Goal: Task Accomplishment & Management: Complete application form

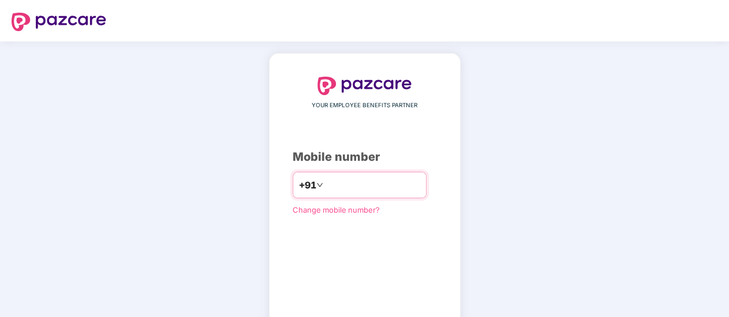
click at [350, 188] on input "number" at bounding box center [373, 185] width 95 height 18
type input "**********"
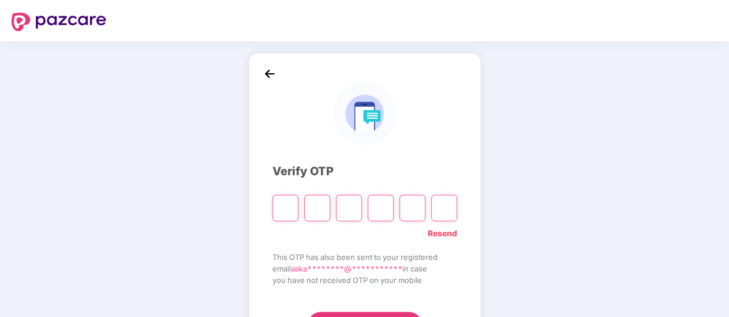
click at [289, 212] on input "Please enter verification code. Digit 1" at bounding box center [285, 208] width 26 height 27
paste input "*"
type input "*"
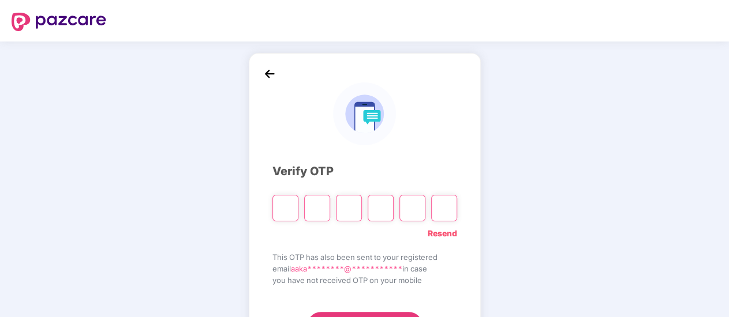
type input "*"
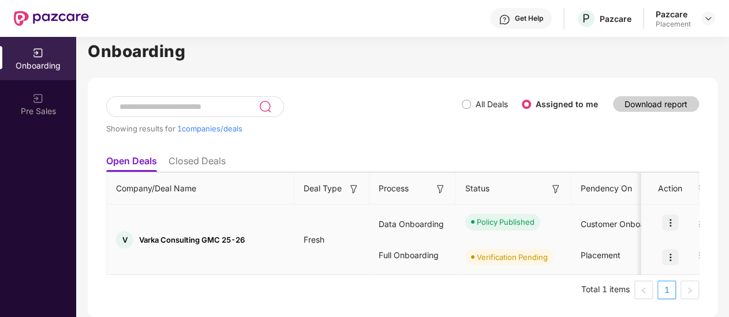
scroll to position [10, 0]
click at [615, 222] on div "Customer Onboarding" at bounding box center [628, 224] width 115 height 31
click at [675, 215] on img at bounding box center [670, 223] width 16 height 16
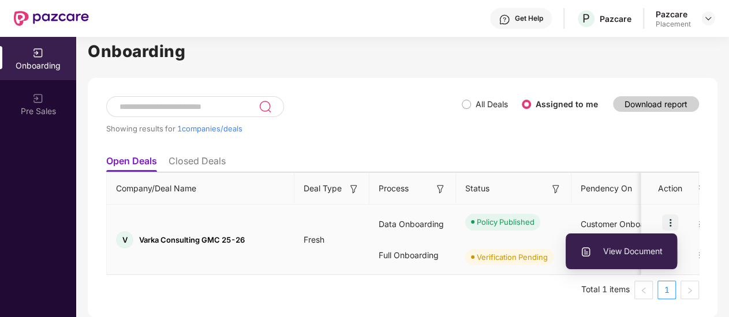
click at [612, 246] on span "View Document" at bounding box center [621, 251] width 83 height 13
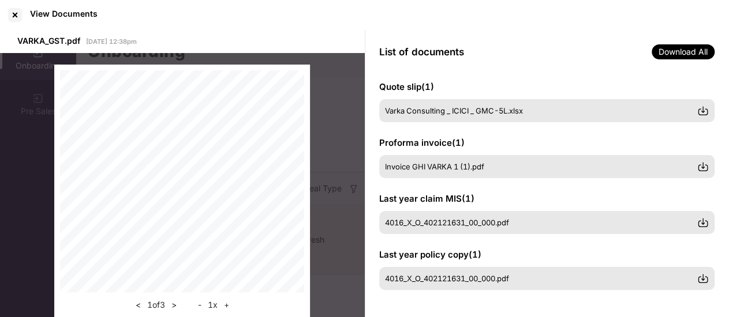
scroll to position [373, 0]
click at [15, 10] on div at bounding box center [15, 15] width 18 height 18
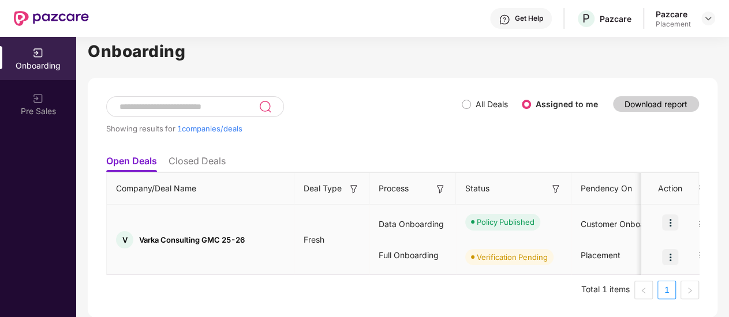
click at [666, 249] on img at bounding box center [670, 257] width 16 height 16
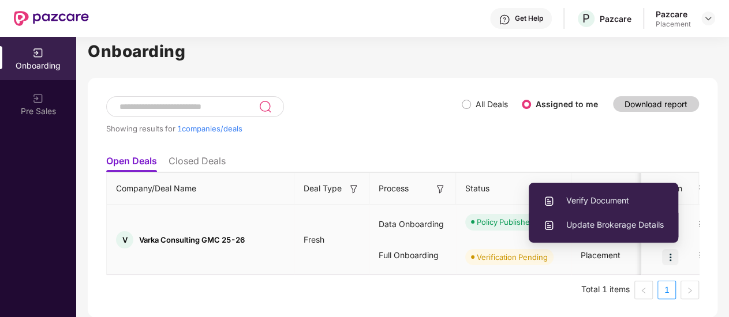
click at [578, 219] on span "Update Brokerage Details" at bounding box center [603, 225] width 121 height 13
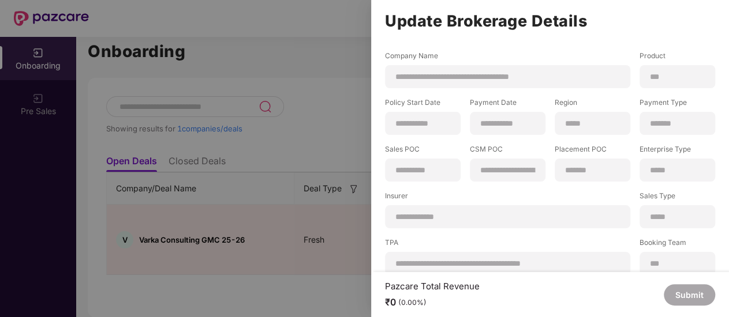
scroll to position [229, 0]
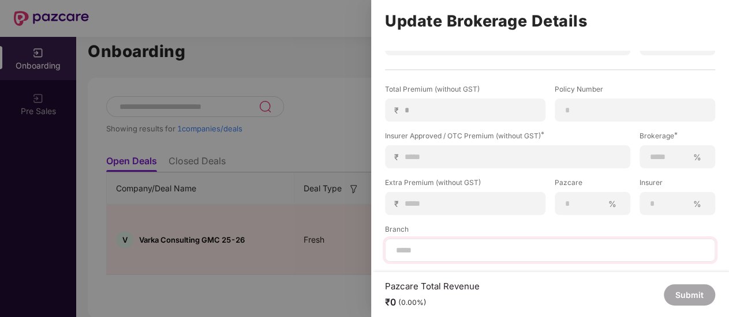
click at [509, 248] on div at bounding box center [550, 250] width 330 height 23
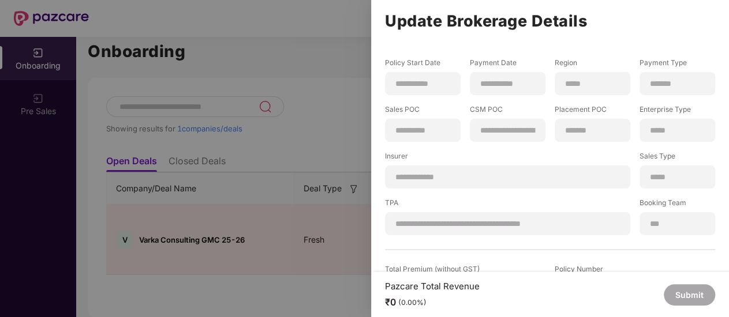
scroll to position [0, 0]
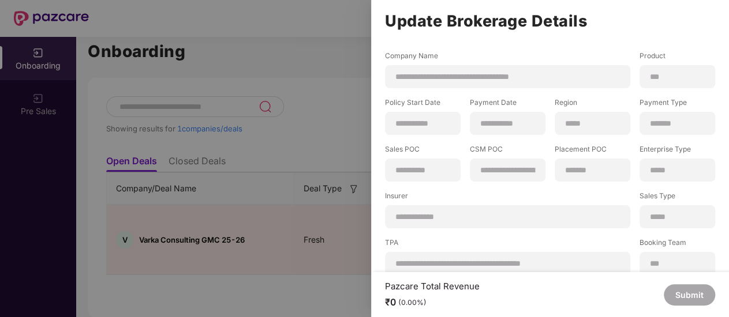
click at [537, 211] on div "**********" at bounding box center [507, 216] width 245 height 23
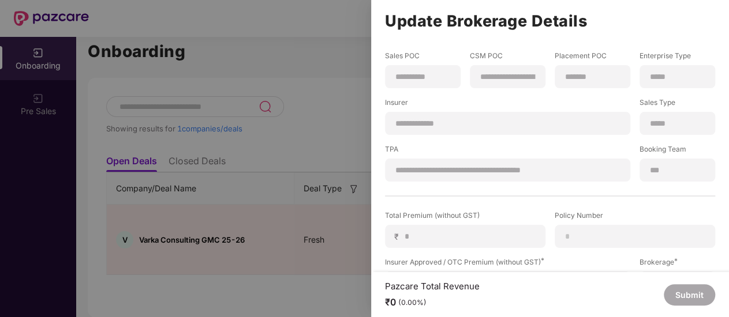
scroll to position [115, 0]
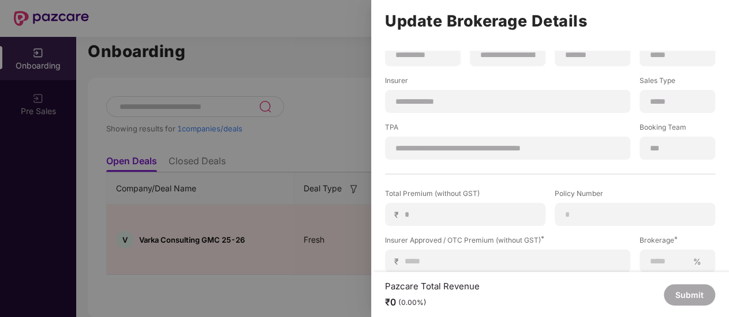
click at [499, 207] on div "₹ *" at bounding box center [465, 214] width 160 height 23
click at [590, 208] on div at bounding box center [635, 214] width 160 height 23
click at [596, 216] on input at bounding box center [635, 215] width 141 height 12
paste input "**********"
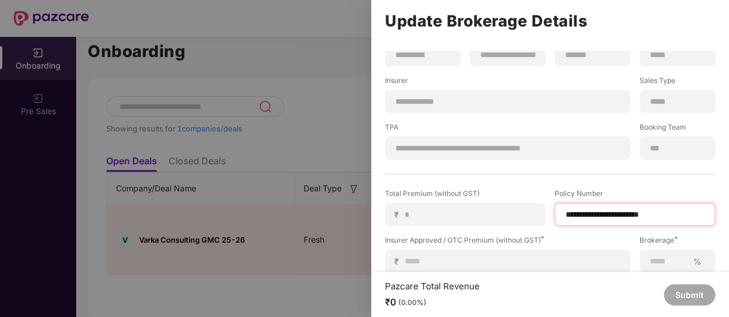
scroll to position [173, 0]
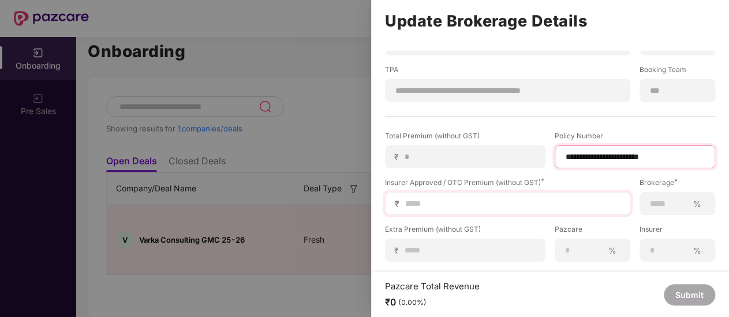
type input "**********"
click at [479, 201] on input at bounding box center [512, 204] width 216 height 12
click at [443, 211] on div "₹" at bounding box center [507, 203] width 245 height 23
click at [440, 195] on div "₹" at bounding box center [507, 203] width 245 height 23
click at [428, 207] on input at bounding box center [512, 204] width 216 height 12
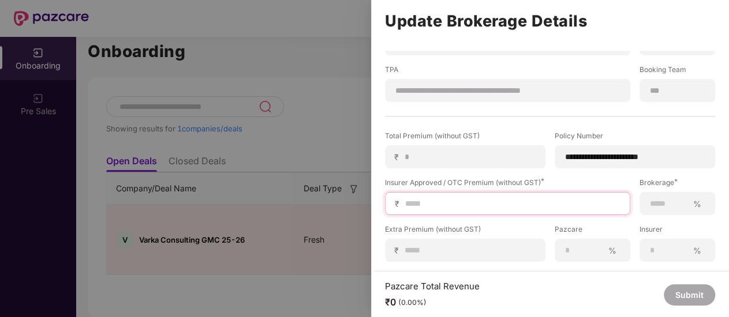
type input "*"
type input "**"
type input "***"
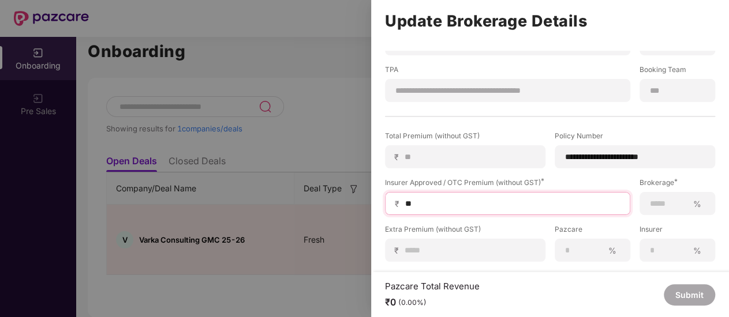
type input "***"
type input "****"
type input "*****"
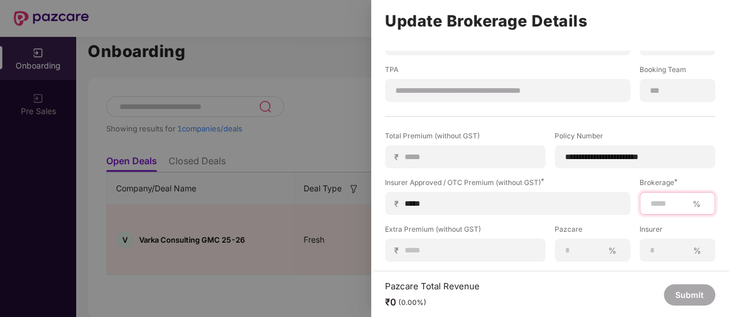
type input "*"
type input "***"
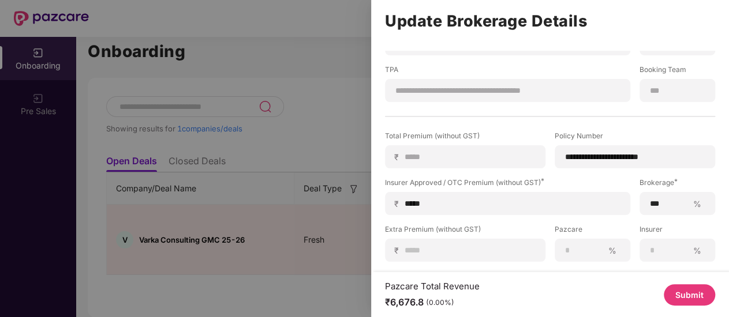
click at [503, 128] on div "**********" at bounding box center [550, 93] width 330 height 431
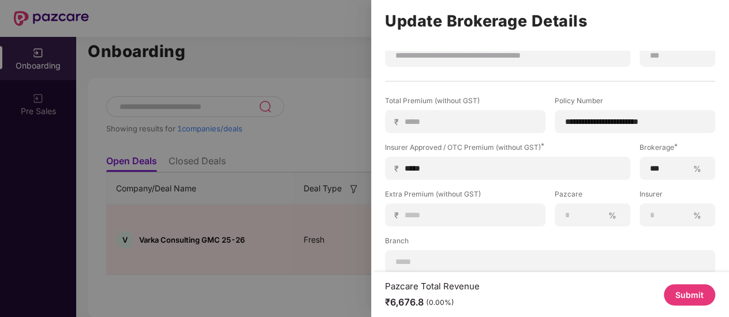
scroll to position [229, 0]
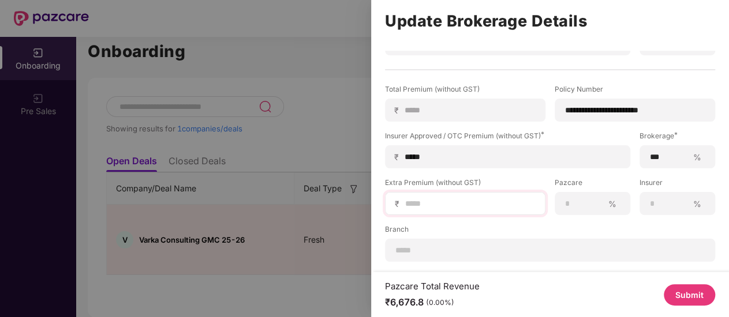
click at [450, 192] on div "₹" at bounding box center [465, 203] width 160 height 23
click at [450, 198] on input at bounding box center [470, 204] width 132 height 12
type input "*"
click at [574, 201] on div "%" at bounding box center [593, 203] width 76 height 23
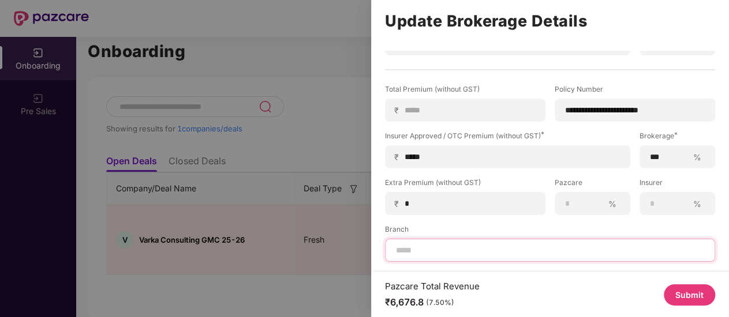
click at [462, 245] on input at bounding box center [550, 251] width 311 height 12
type input "*****"
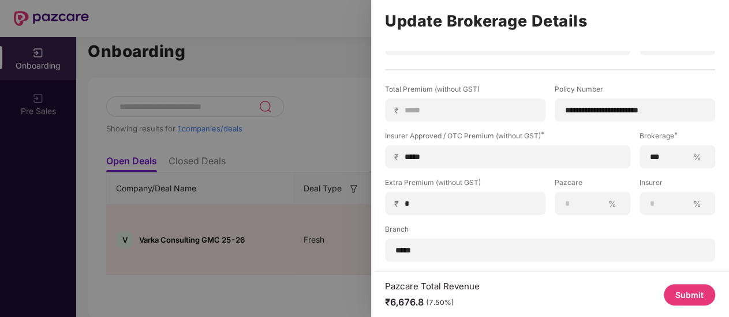
click at [684, 290] on button "Submit" at bounding box center [689, 295] width 51 height 21
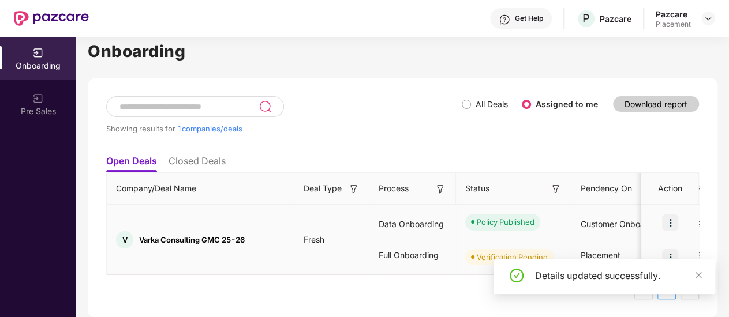
click at [669, 249] on img at bounding box center [670, 257] width 16 height 16
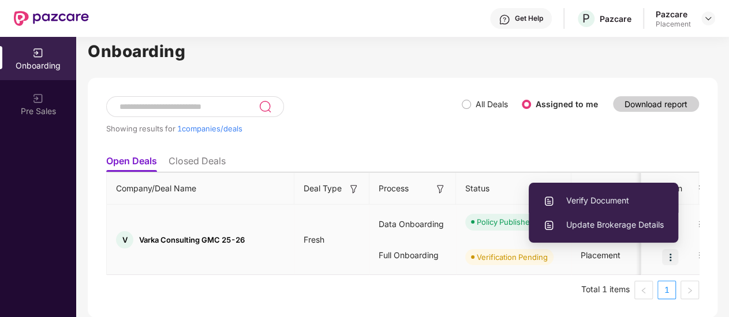
click at [592, 195] on span "Verify Document" at bounding box center [603, 201] width 121 height 13
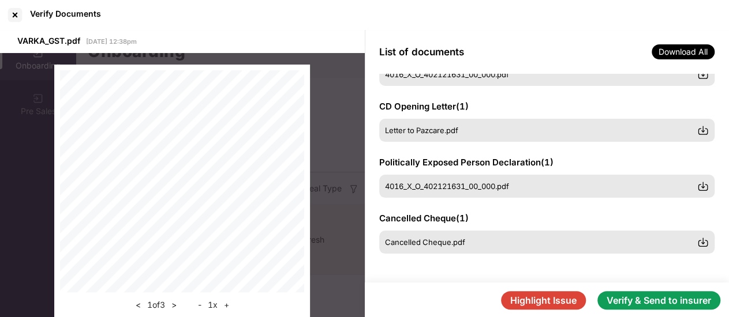
scroll to position [296, 0]
drag, startPoint x: 644, startPoint y: 309, endPoint x: 653, endPoint y: 309, distance: 9.3
click at [643, 310] on button "Verify & Send to insurer" at bounding box center [658, 301] width 123 height 18
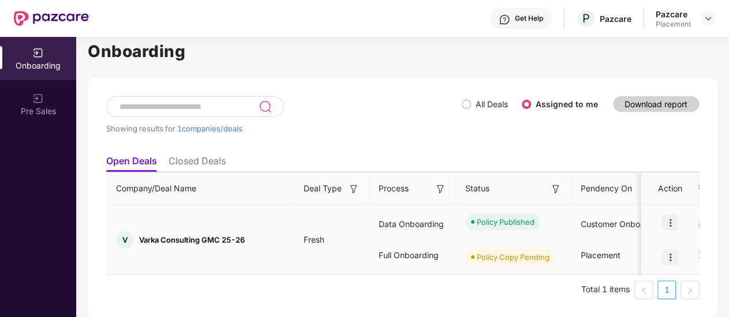
click at [669, 249] on img at bounding box center [670, 257] width 16 height 16
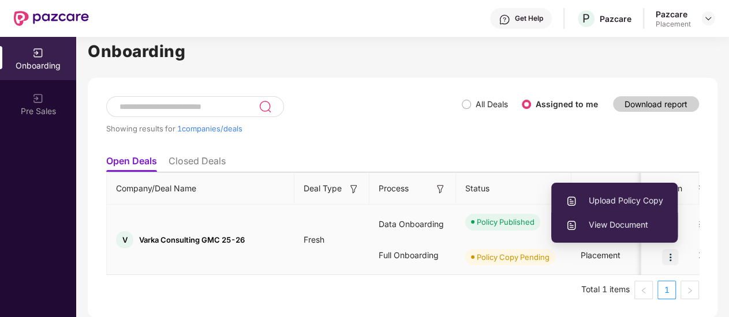
click at [639, 219] on span "View Document" at bounding box center [615, 225] width 98 height 13
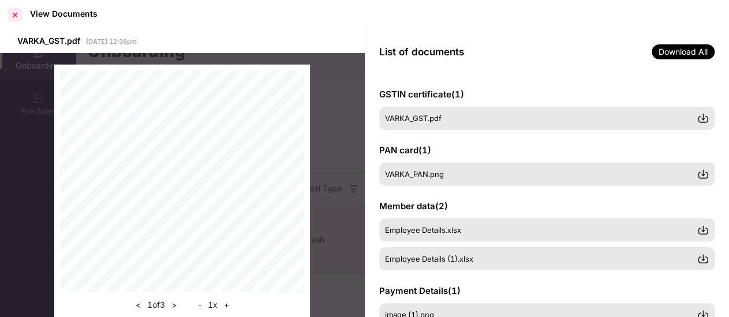
click at [12, 15] on div at bounding box center [15, 15] width 18 height 18
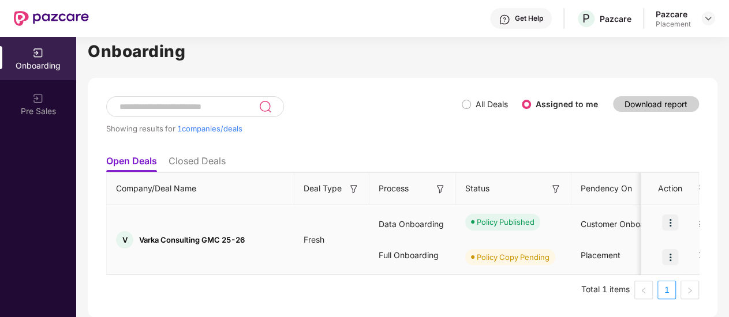
click at [670, 215] on img at bounding box center [670, 223] width 16 height 16
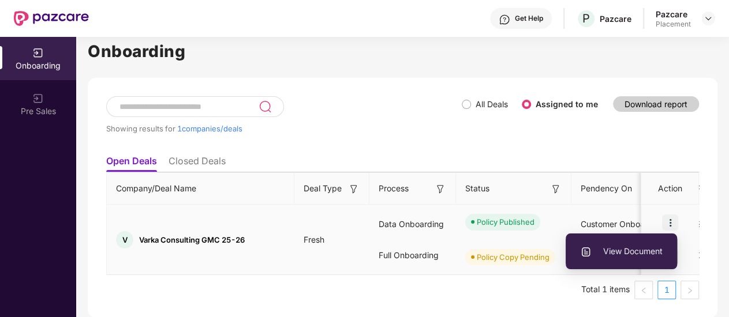
click at [615, 245] on span "View Document" at bounding box center [621, 251] width 83 height 13
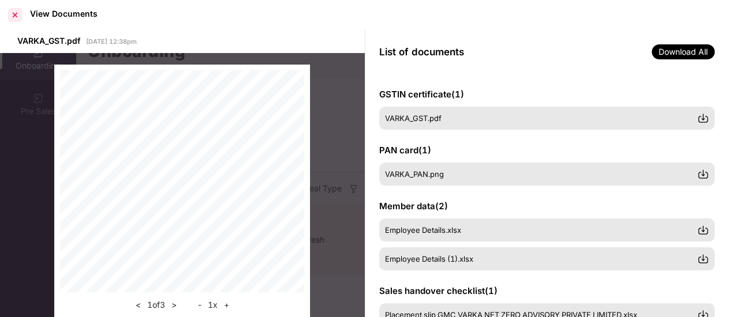
click at [14, 20] on div at bounding box center [15, 15] width 18 height 18
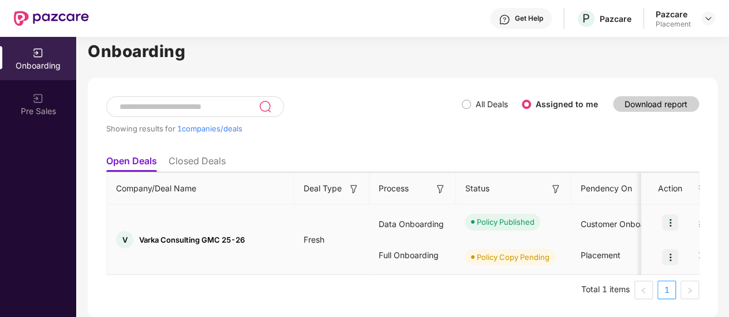
click at [671, 215] on img at bounding box center [670, 223] width 16 height 16
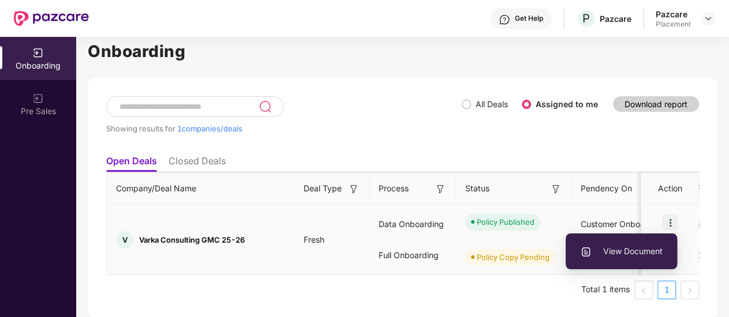
click at [630, 248] on span "View Document" at bounding box center [621, 251] width 83 height 13
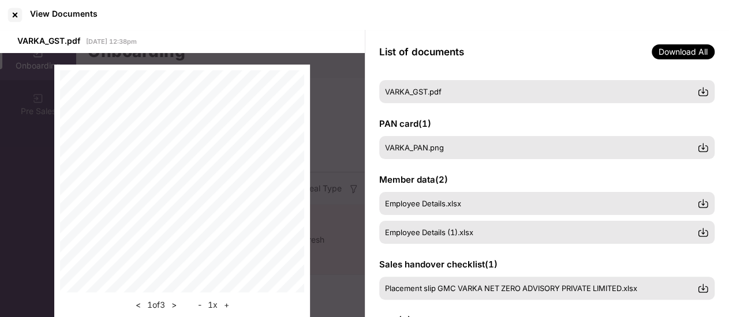
scroll to position [0, 0]
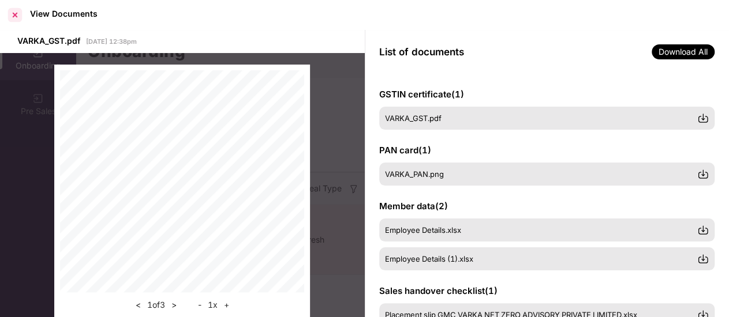
click at [9, 17] on div at bounding box center [15, 15] width 18 height 18
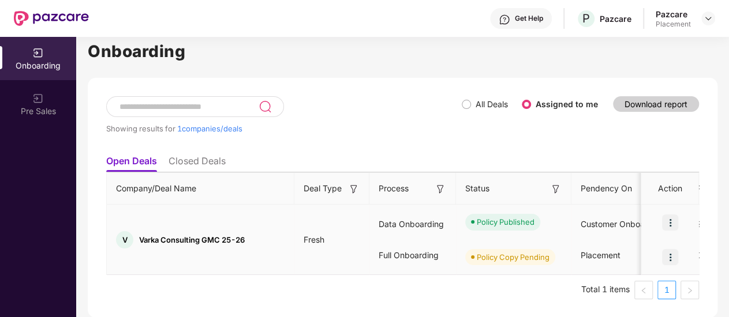
click at [673, 249] on img at bounding box center [670, 257] width 16 height 16
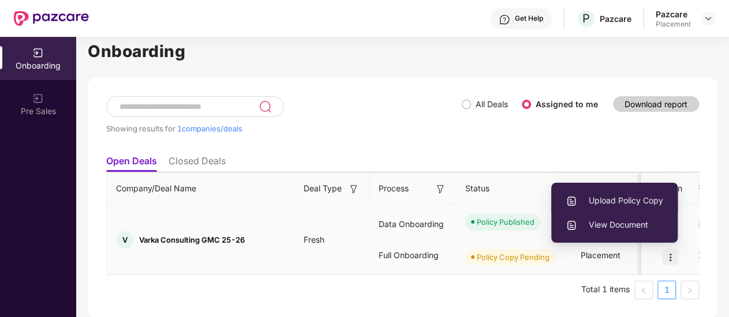
click at [622, 195] on span "Upload Policy Copy" at bounding box center [615, 201] width 98 height 13
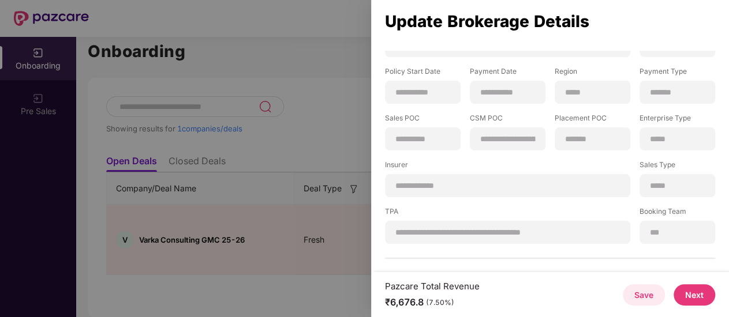
scroll to position [68, 0]
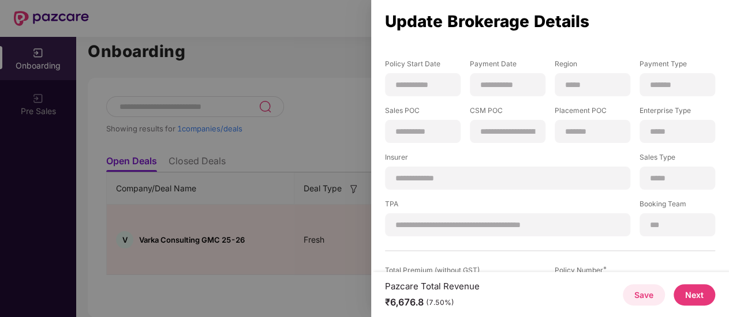
click at [474, 191] on div "**********" at bounding box center [549, 124] width 339 height 225
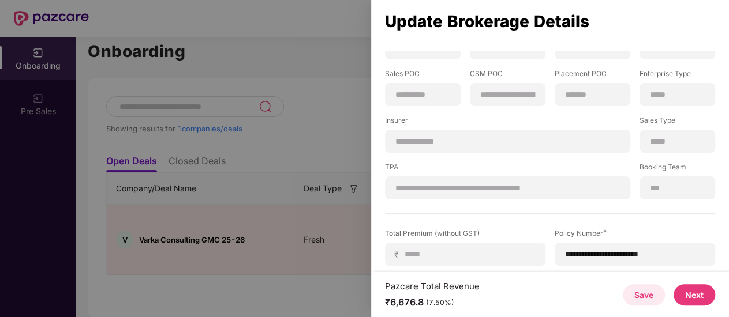
scroll to position [125, 0]
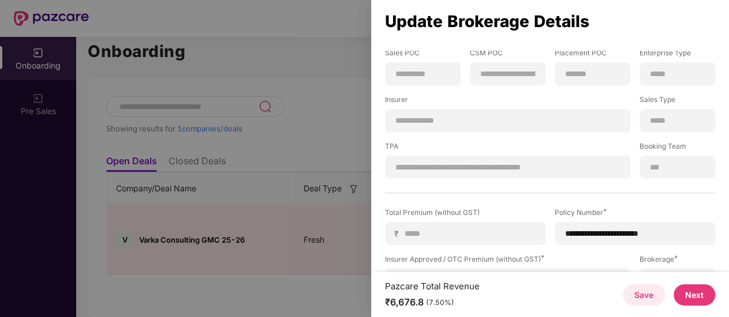
click at [513, 175] on div "**********" at bounding box center [507, 167] width 245 height 23
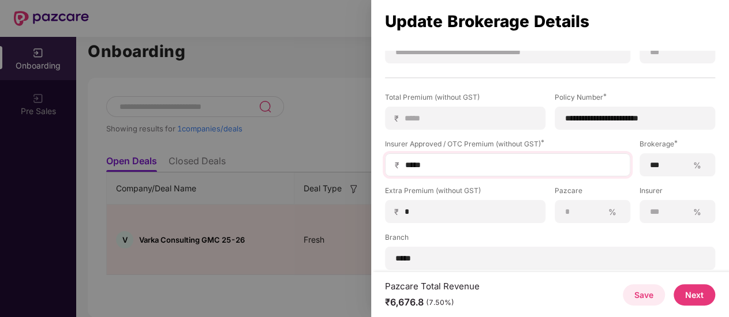
scroll to position [258, 0]
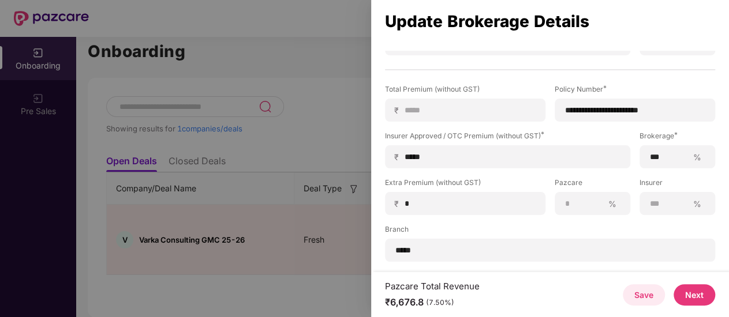
click at [693, 297] on button "Next" at bounding box center [695, 295] width 42 height 21
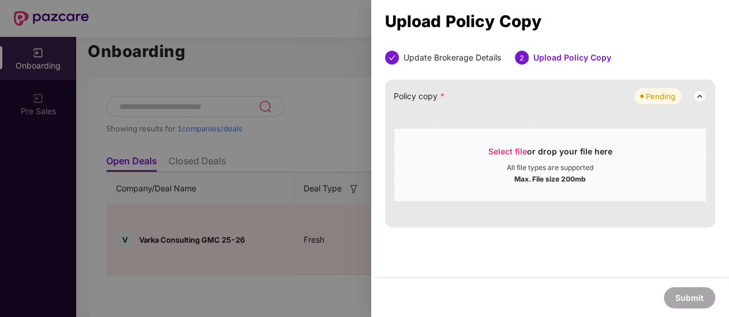
scroll to position [0, 0]
click at [501, 151] on span "Select file" at bounding box center [507, 152] width 39 height 10
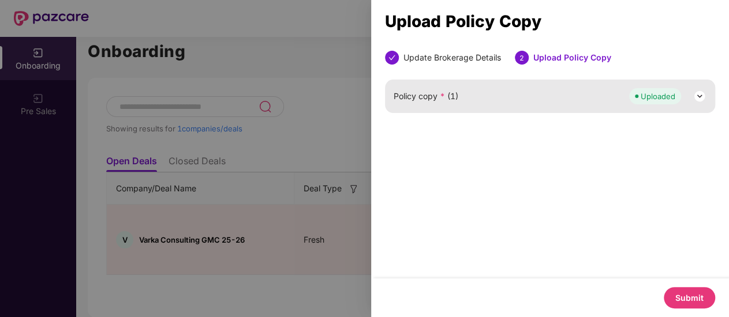
click at [686, 297] on button "Submit" at bounding box center [689, 297] width 51 height 21
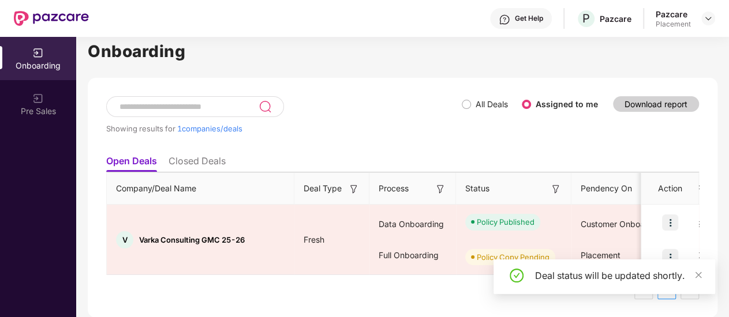
click at [470, 123] on div "Showing results for 1 companies/deals All Deals Assigned to me Download report" at bounding box center [402, 122] width 593 height 53
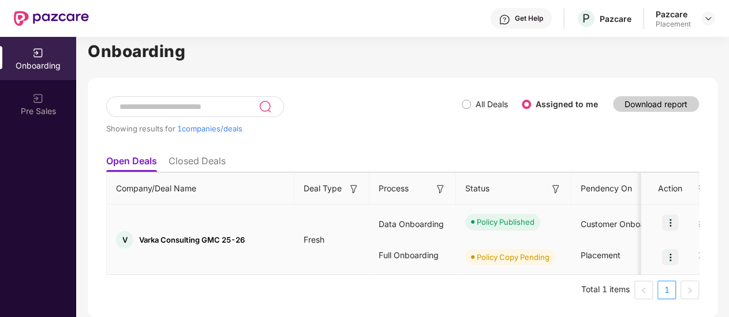
click at [670, 219] on img at bounding box center [670, 223] width 16 height 16
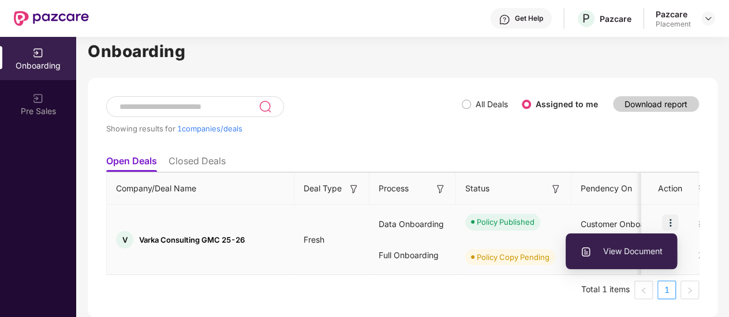
click at [642, 240] on li "View Document" at bounding box center [621, 252] width 111 height 24
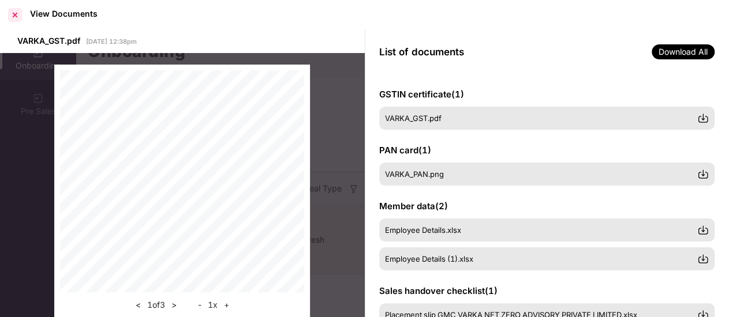
click at [20, 17] on div at bounding box center [15, 15] width 18 height 18
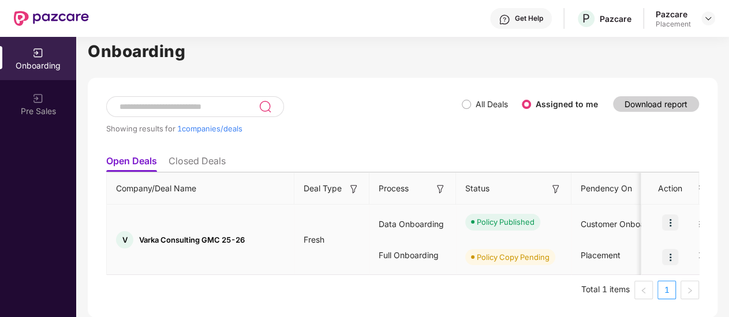
click at [672, 249] on img at bounding box center [670, 257] width 16 height 16
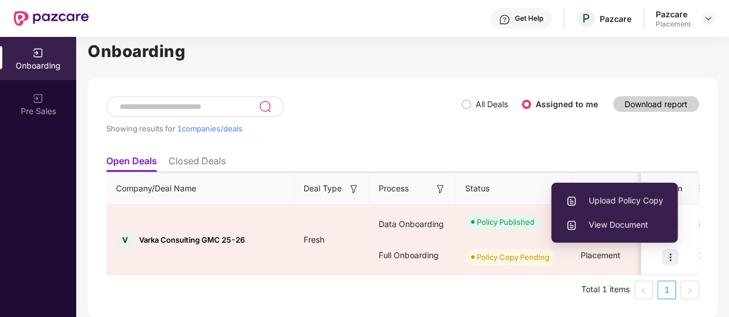
click at [465, 118] on div "Showing results for 1 companies/deals All Deals Assigned to me Download report" at bounding box center [402, 122] width 593 height 53
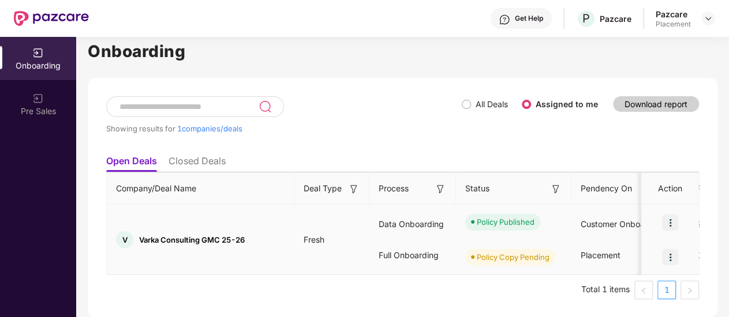
click at [670, 252] on img at bounding box center [670, 257] width 16 height 16
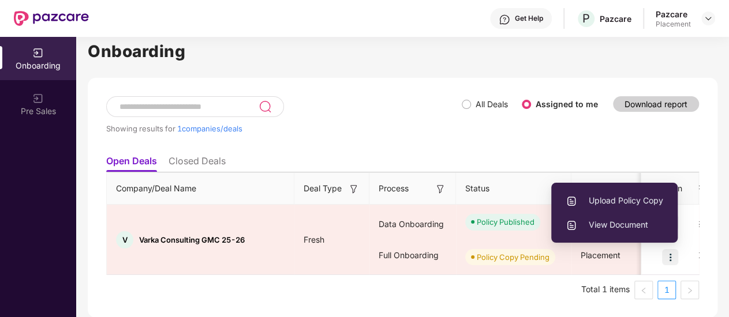
click at [416, 107] on div "Showing results for 1 companies/deals" at bounding box center [284, 122] width 356 height 53
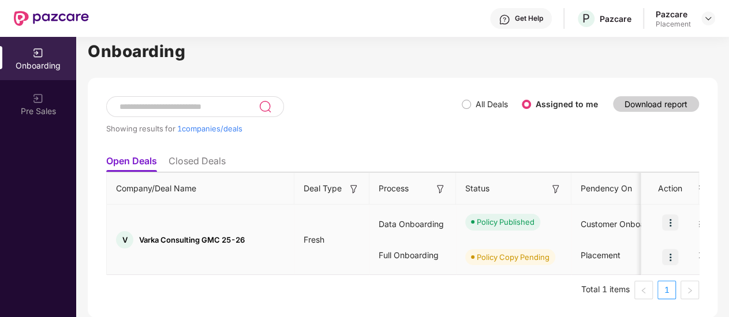
click at [670, 249] on img at bounding box center [670, 257] width 16 height 16
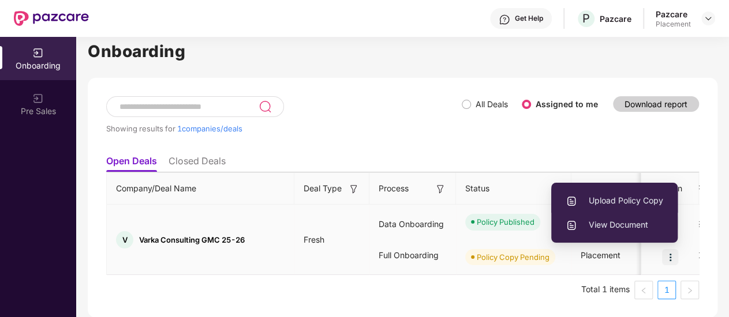
click at [637, 195] on span "Upload Policy Copy" at bounding box center [615, 201] width 98 height 13
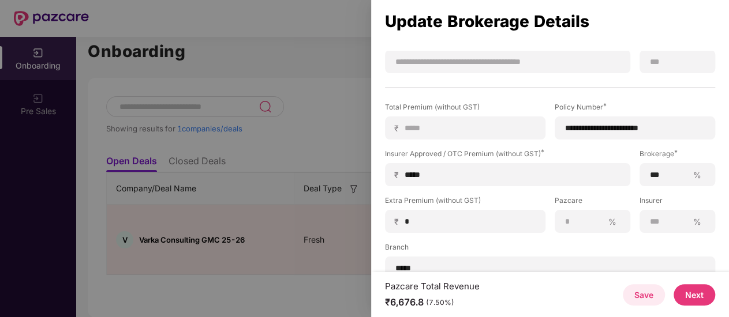
scroll to position [258, 0]
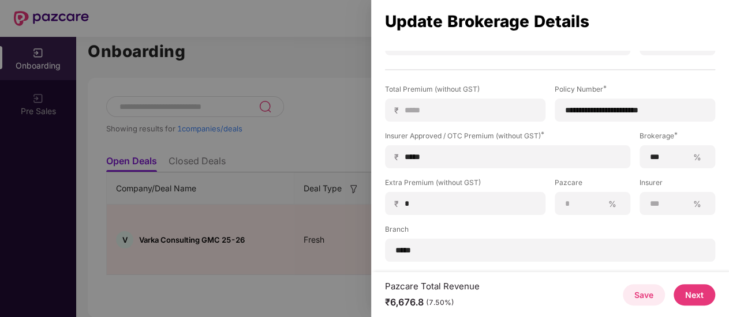
click at [693, 296] on button "Next" at bounding box center [695, 295] width 42 height 21
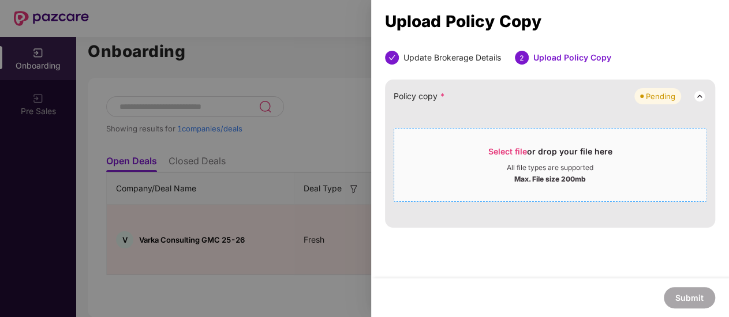
click at [495, 150] on span "Select file" at bounding box center [507, 152] width 39 height 10
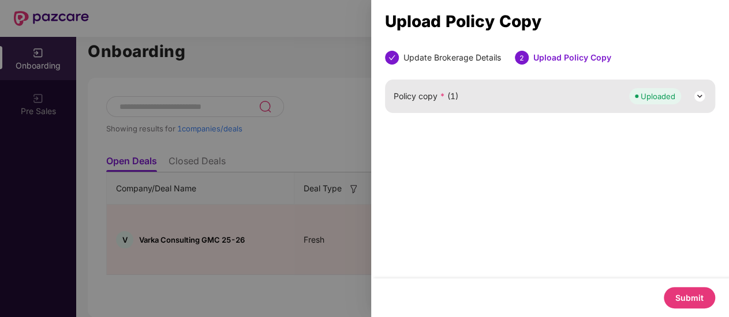
click at [693, 300] on button "Submit" at bounding box center [689, 297] width 51 height 21
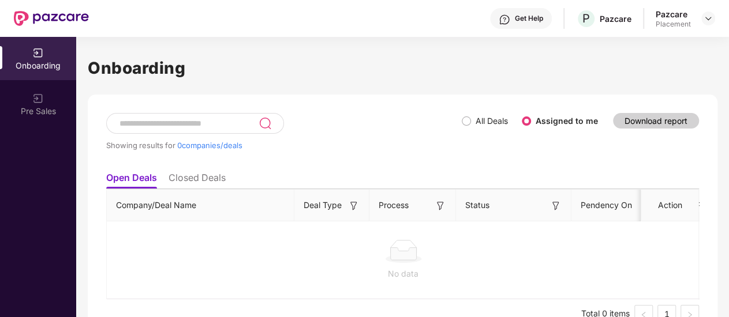
scroll to position [17, 0]
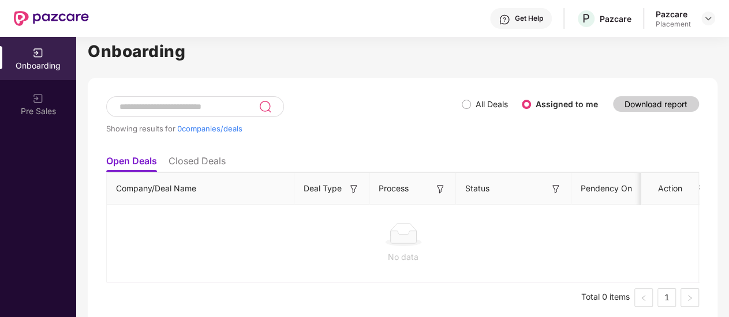
click at [195, 155] on li "Closed Deals" at bounding box center [197, 163] width 57 height 17
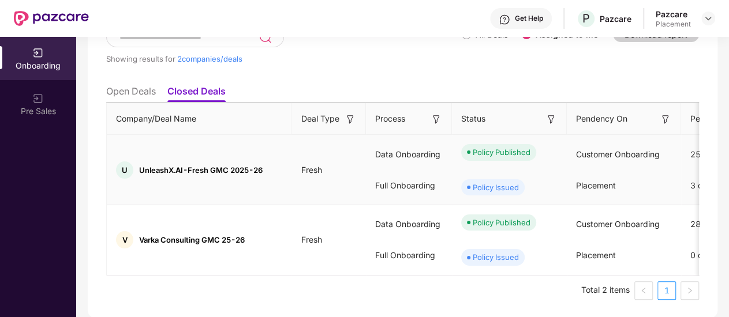
scroll to position [0, 0]
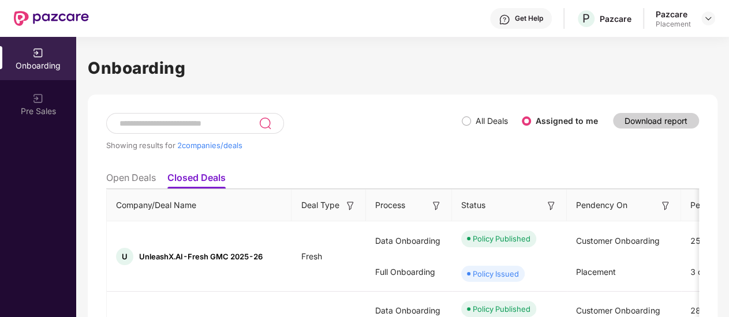
click at [132, 172] on li "Open Deals" at bounding box center [131, 180] width 50 height 17
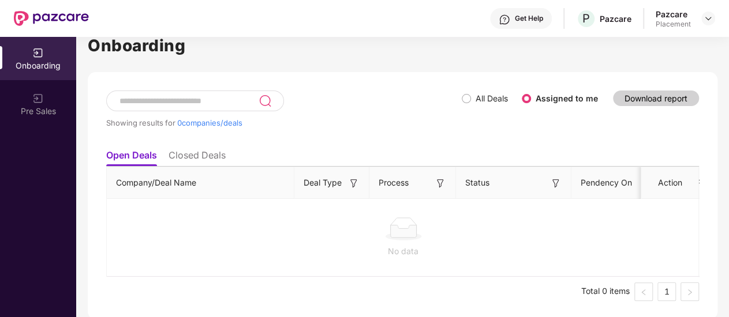
scroll to position [24, 0]
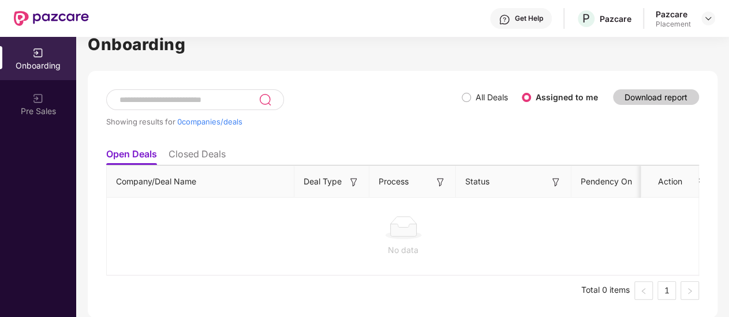
click at [580, 92] on label "Assigned to me" at bounding box center [567, 97] width 62 height 10
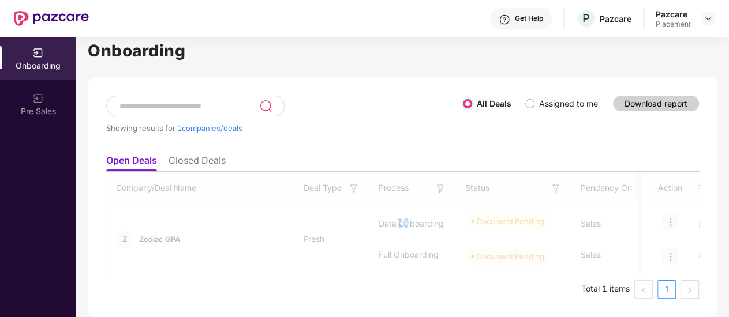
scroll to position [17, 0]
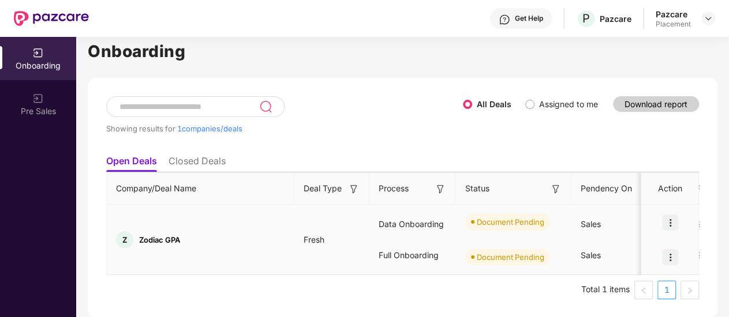
click at [670, 216] on img at bounding box center [670, 223] width 16 height 16
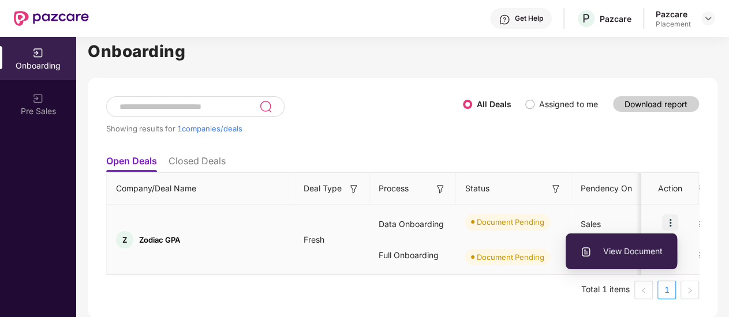
click at [595, 245] on span "View Document" at bounding box center [621, 251] width 83 height 13
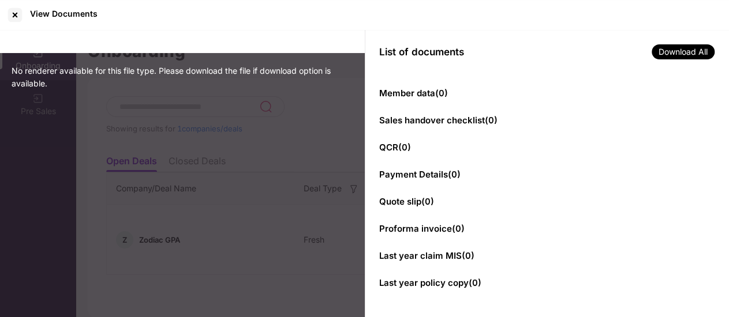
scroll to position [10, 0]
click at [10, 13] on div at bounding box center [15, 15] width 18 height 18
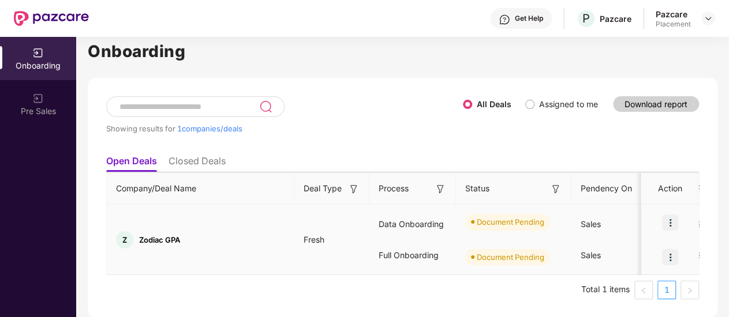
click at [670, 249] on img at bounding box center [670, 257] width 16 height 16
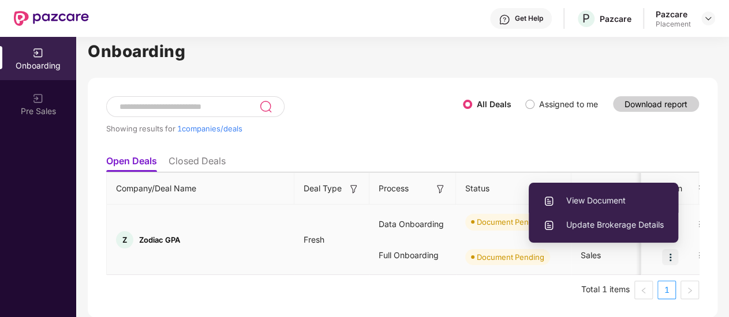
click at [599, 195] on span "View Document" at bounding box center [603, 201] width 121 height 13
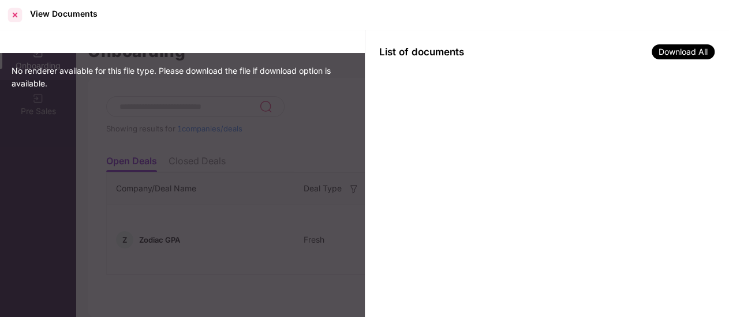
click at [16, 14] on div at bounding box center [15, 15] width 18 height 18
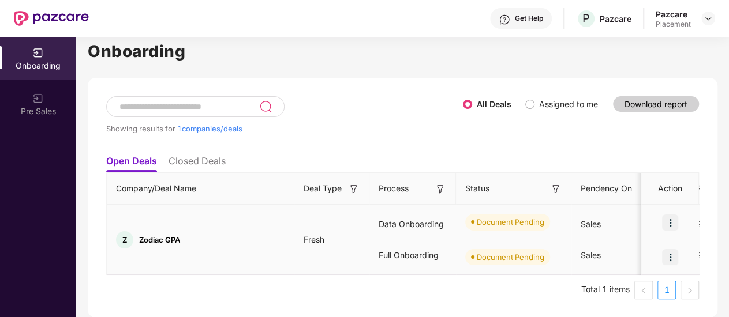
click at [670, 215] on img at bounding box center [670, 223] width 16 height 16
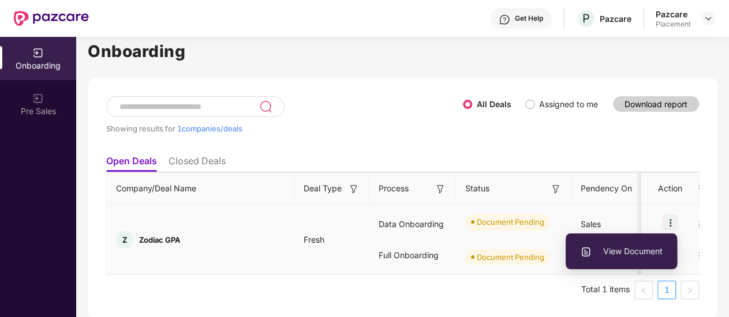
click at [647, 240] on li "View Document" at bounding box center [621, 252] width 111 height 24
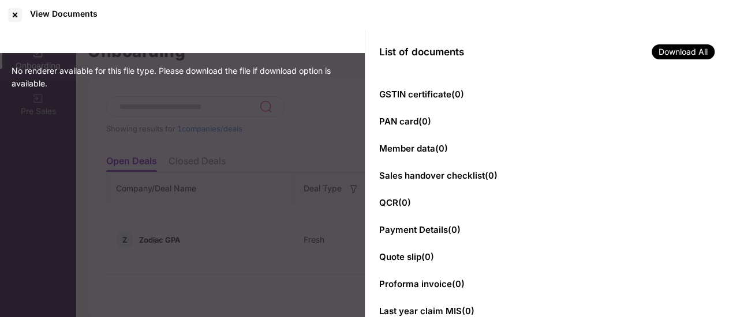
scroll to position [55, 0]
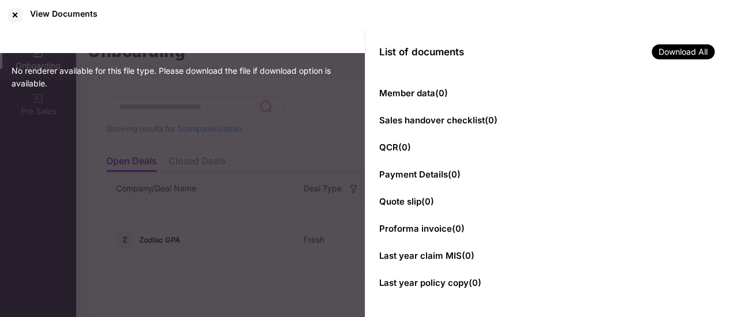
click at [442, 121] on span "Sales handover checklist ( 0 )" at bounding box center [438, 120] width 118 height 11
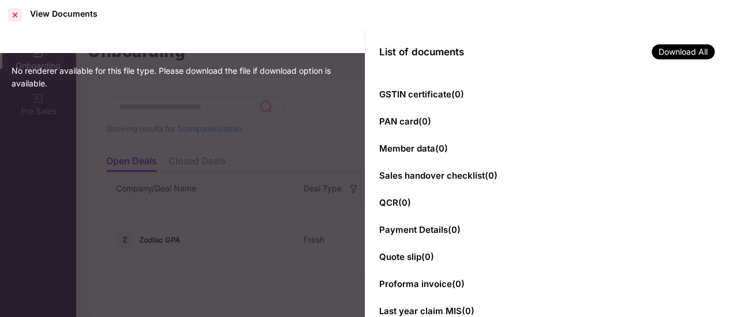
click at [17, 17] on div at bounding box center [15, 15] width 18 height 18
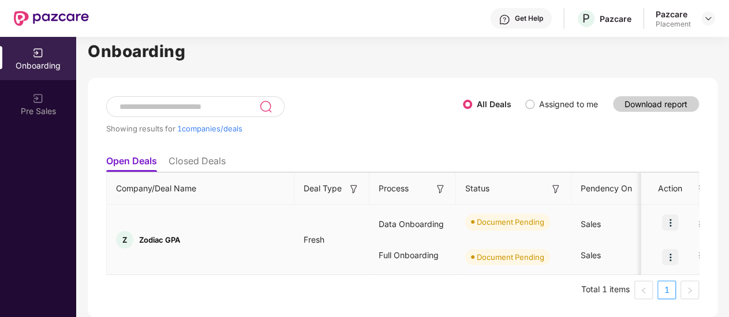
click at [668, 249] on img at bounding box center [670, 257] width 16 height 16
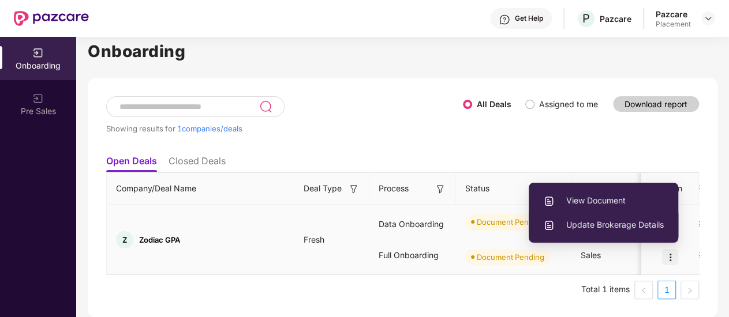
click at [574, 219] on span "Update Brokerage Details" at bounding box center [603, 225] width 121 height 13
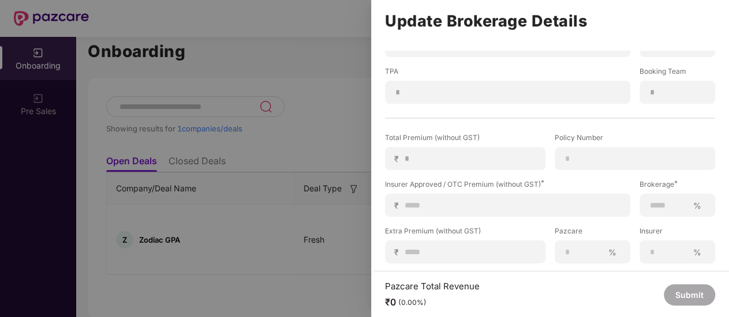
scroll to position [229, 0]
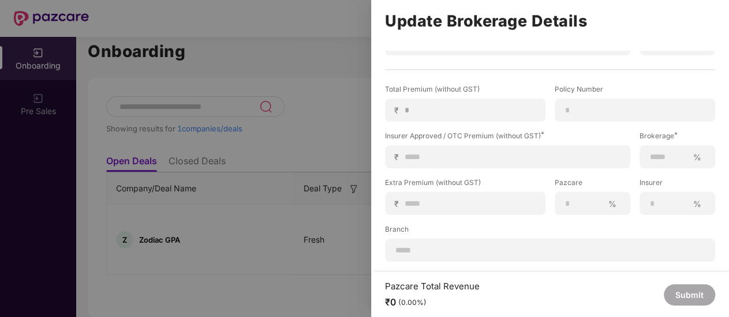
click at [455, 225] on label "Branch" at bounding box center [550, 232] width 330 height 14
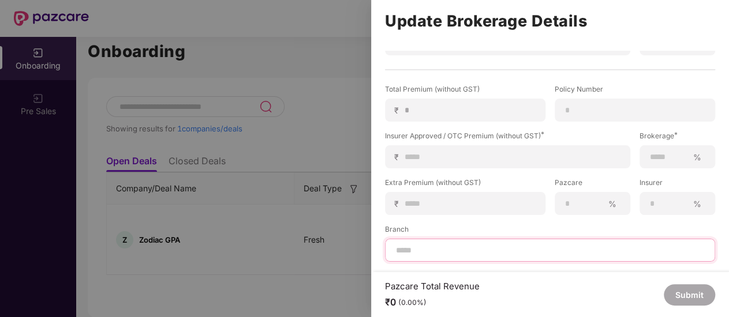
click at [457, 245] on input at bounding box center [550, 251] width 311 height 12
paste input "****"
type input "****"
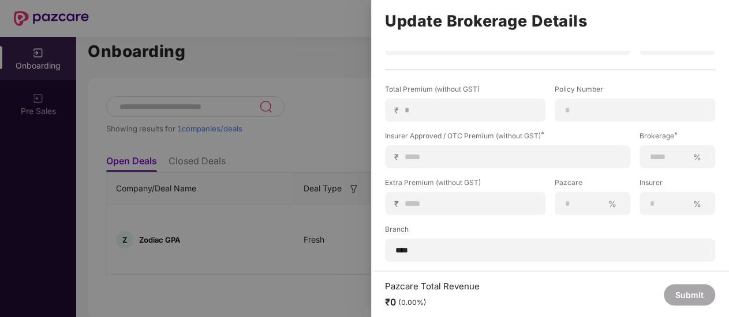
click at [550, 188] on div "Pazcare %" at bounding box center [592, 197] width 85 height 38
click at [423, 198] on input at bounding box center [470, 204] width 132 height 12
click at [427, 198] on input at bounding box center [470, 204] width 132 height 12
type input "*"
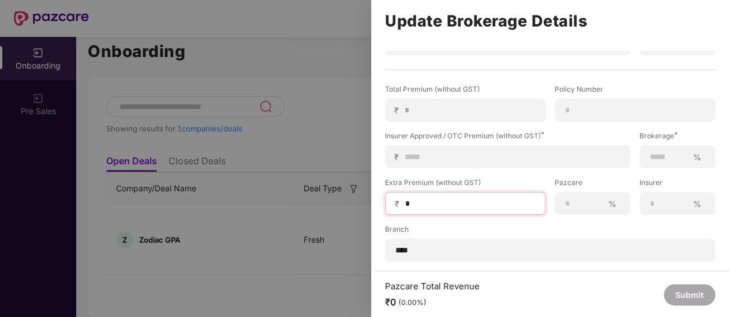
type input "**"
type input "***"
type input "****"
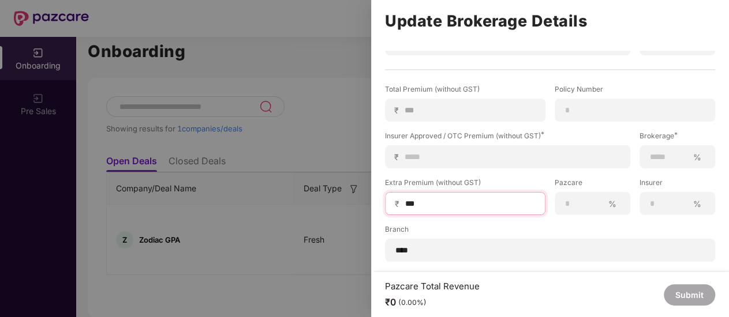
type input "****"
drag, startPoint x: 452, startPoint y: 196, endPoint x: 147, endPoint y: 177, distance: 305.9
click at [404, 198] on input "****" at bounding box center [470, 204] width 132 height 12
type input "*"
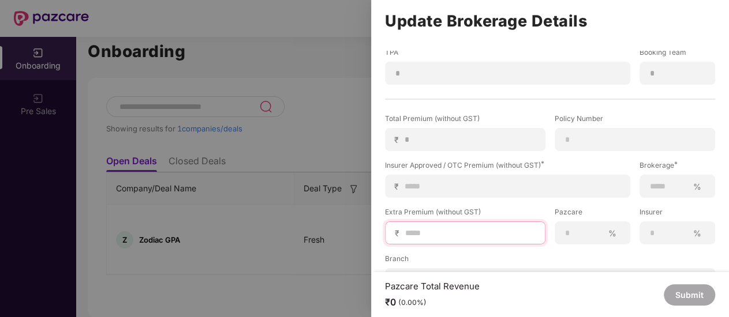
scroll to position [171, 0]
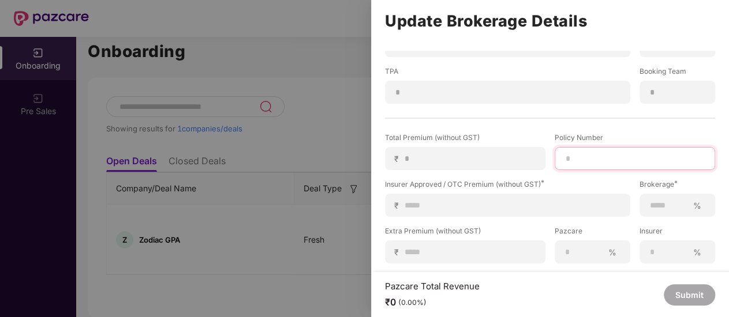
click at [602, 153] on input at bounding box center [635, 159] width 141 height 12
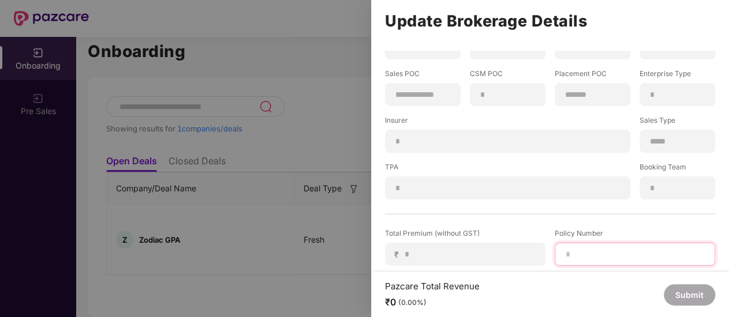
scroll to position [56, 0]
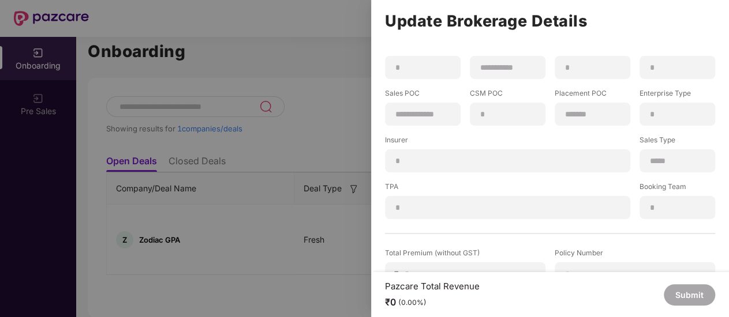
click at [479, 154] on div "*" at bounding box center [507, 161] width 245 height 23
click at [432, 201] on div "*" at bounding box center [507, 207] width 245 height 23
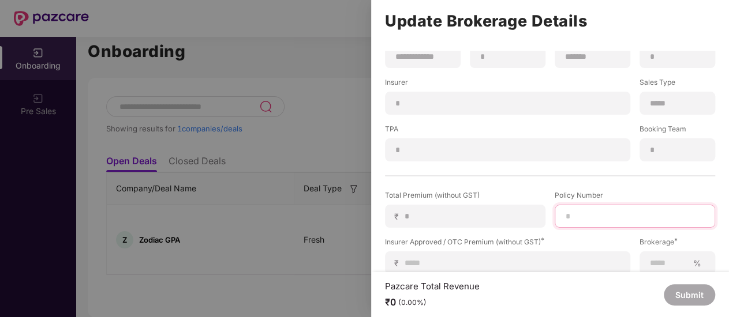
click at [586, 213] on input at bounding box center [635, 217] width 141 height 12
paste input "**********"
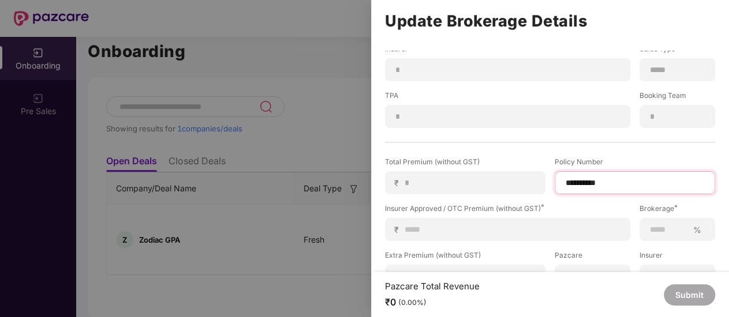
scroll to position [171, 0]
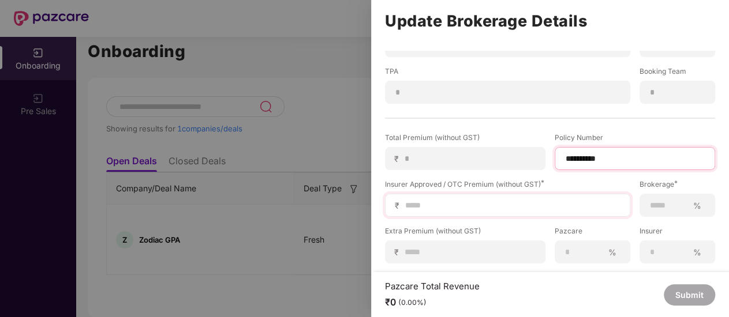
type input "**********"
click at [488, 200] on input at bounding box center [512, 206] width 216 height 12
type input "*"
type input "**"
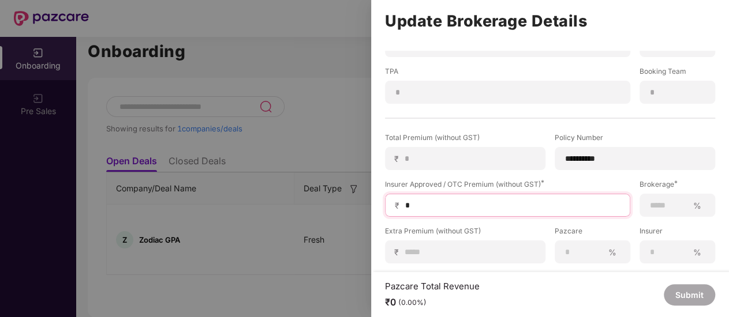
type input "**"
type input "***"
type input "****"
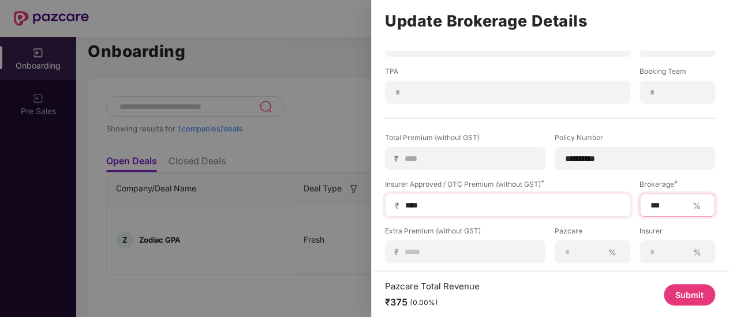
scroll to position [229, 0]
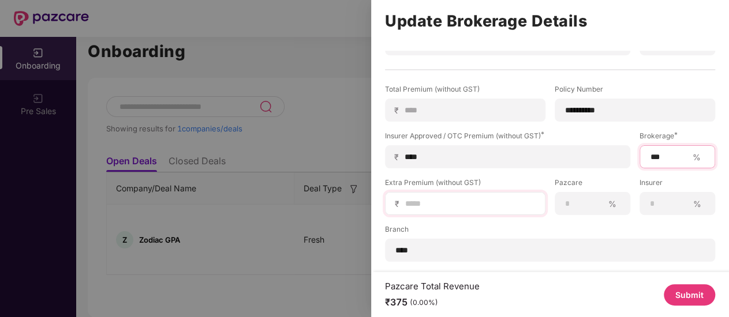
type input "***"
click at [458, 198] on input at bounding box center [470, 204] width 132 height 12
type input "*"
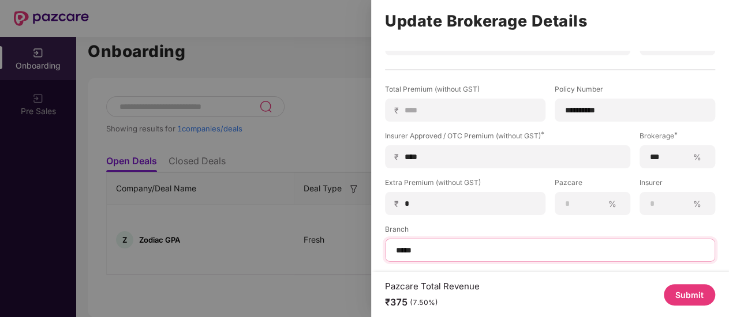
type input "*****"
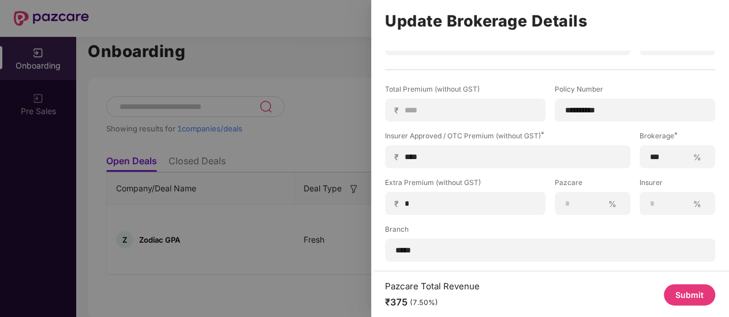
click at [675, 293] on button "Submit" at bounding box center [689, 295] width 51 height 21
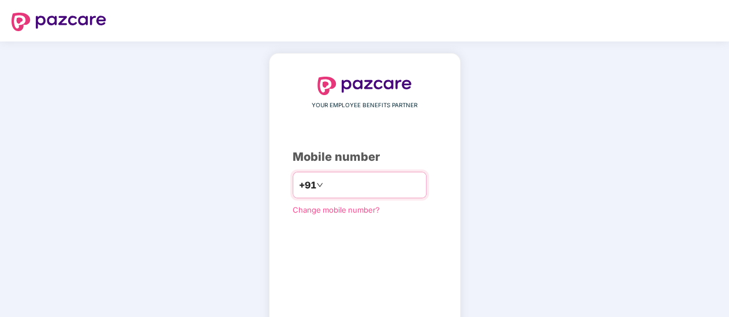
click at [373, 191] on input "number" at bounding box center [373, 185] width 95 height 18
type input "**********"
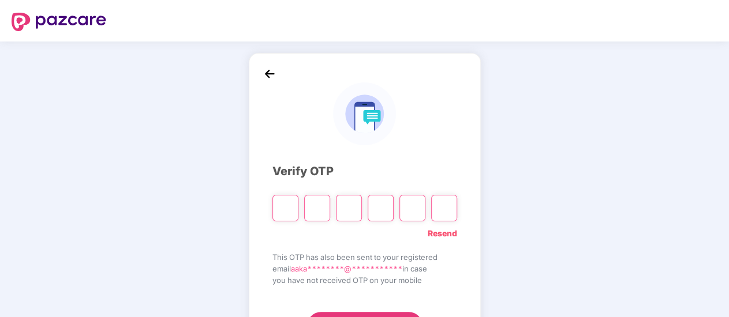
type input "*"
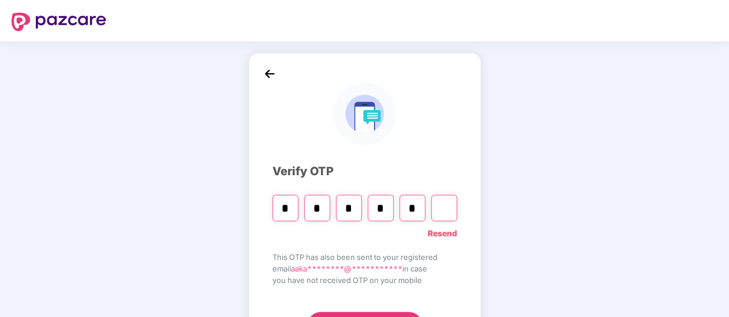
type input "*"
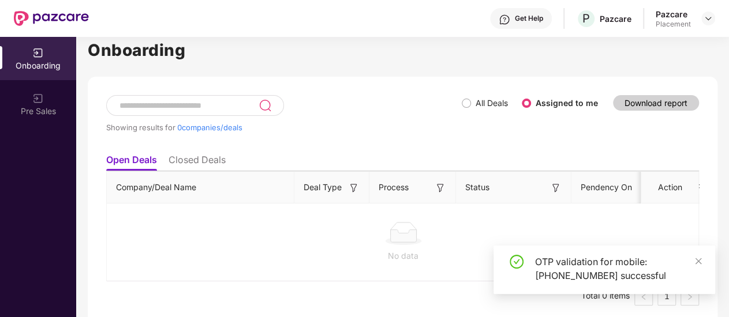
scroll to position [24, 0]
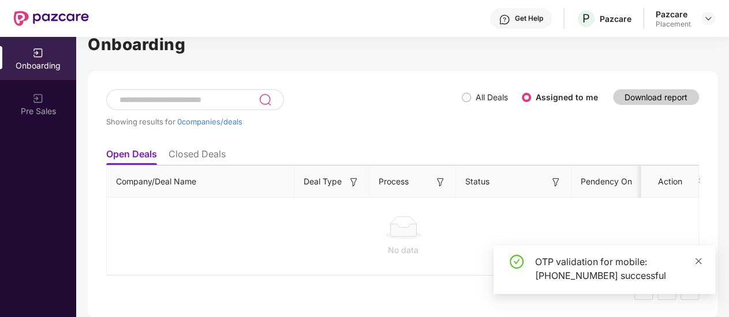
click at [700, 260] on icon "close" at bounding box center [698, 261] width 8 height 8
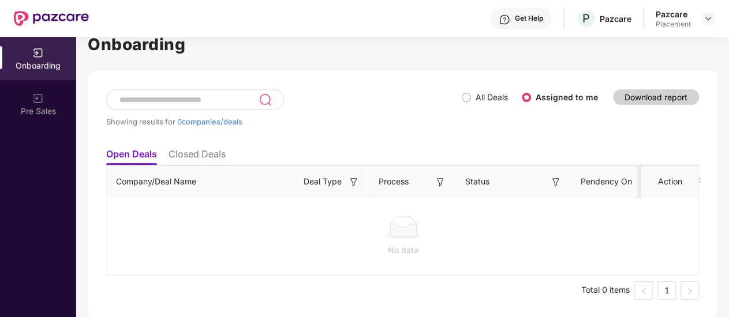
click at [459, 89] on div "Showing results for 0 companies/deals" at bounding box center [284, 115] width 356 height 53
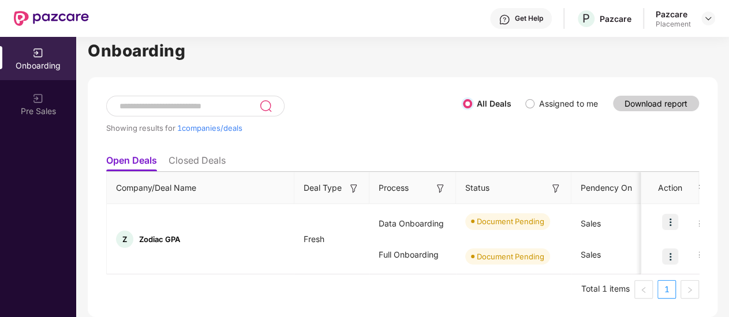
scroll to position [17, 0]
click at [535, 98] on span "Assigned to me" at bounding box center [569, 104] width 68 height 13
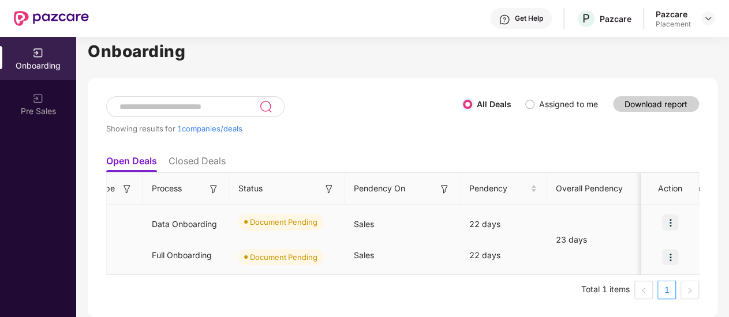
scroll to position [0, 0]
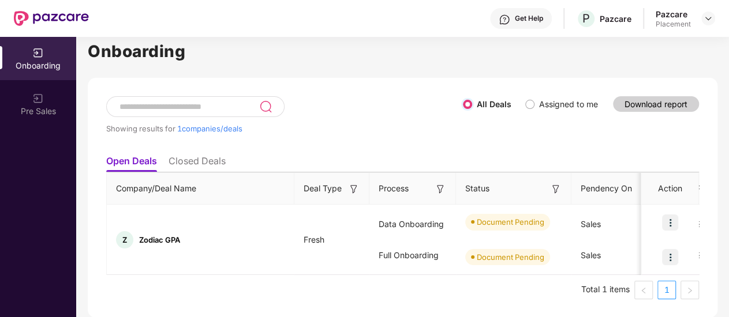
drag, startPoint x: 233, startPoint y: 270, endPoint x: 64, endPoint y: 264, distance: 168.7
click at [64, 264] on div "Onboarding Pre Sales Onboarding Showing results for 1 companies/deals All Deals…" at bounding box center [364, 177] width 729 height 281
click at [670, 215] on img at bounding box center [670, 223] width 16 height 16
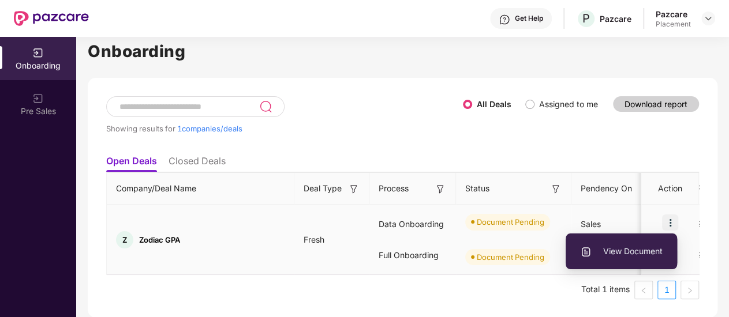
click at [629, 245] on span "View Document" at bounding box center [621, 251] width 83 height 13
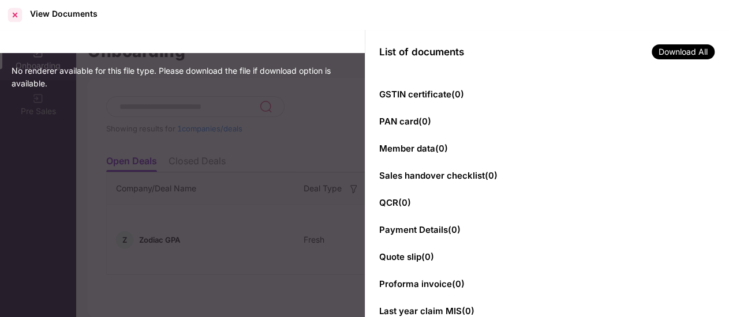
click at [19, 15] on div at bounding box center [15, 15] width 18 height 18
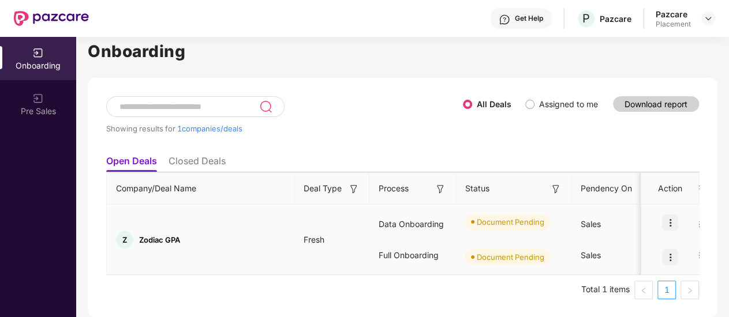
click at [672, 249] on img at bounding box center [670, 257] width 16 height 16
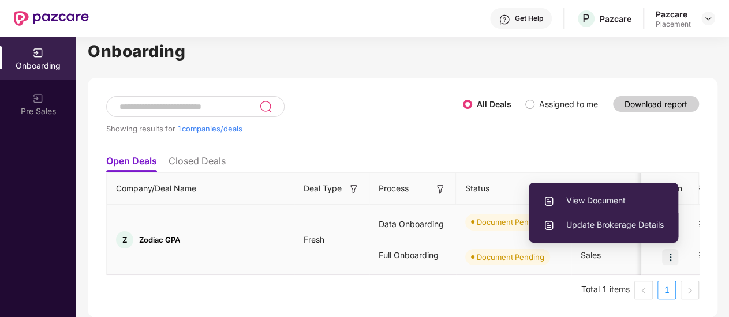
click at [614, 219] on span "Update Brokerage Details" at bounding box center [603, 225] width 121 height 13
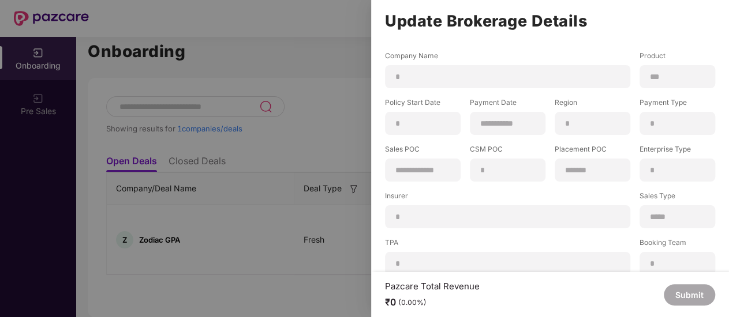
click at [555, 128] on div "*" at bounding box center [593, 123] width 76 height 23
click at [597, 130] on div "*" at bounding box center [593, 123] width 76 height 23
click at [418, 177] on div "**********" at bounding box center [423, 170] width 76 height 23
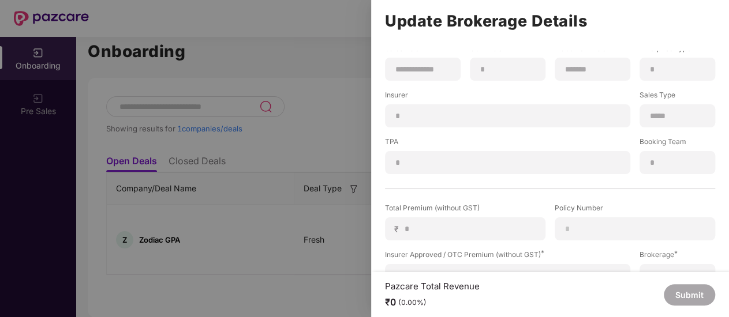
scroll to position [115, 0]
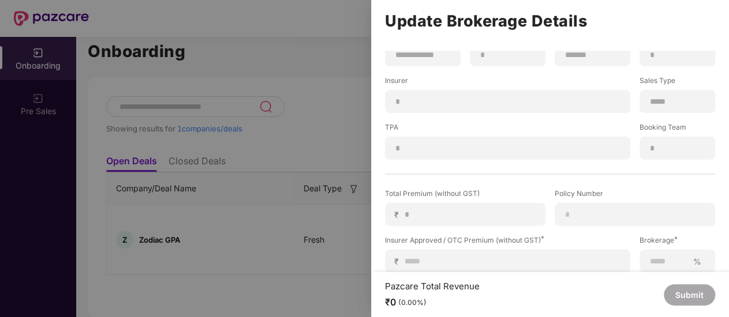
click at [468, 108] on div "*" at bounding box center [507, 101] width 245 height 23
click at [663, 74] on div "**********" at bounding box center [549, 47] width 339 height 225
click at [598, 216] on input at bounding box center [635, 215] width 141 height 12
paste input "**********"
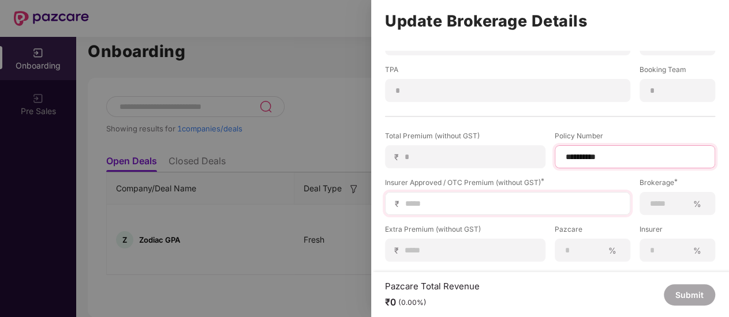
type input "**********"
click at [436, 204] on input at bounding box center [512, 204] width 216 height 12
type input "*"
type input "**"
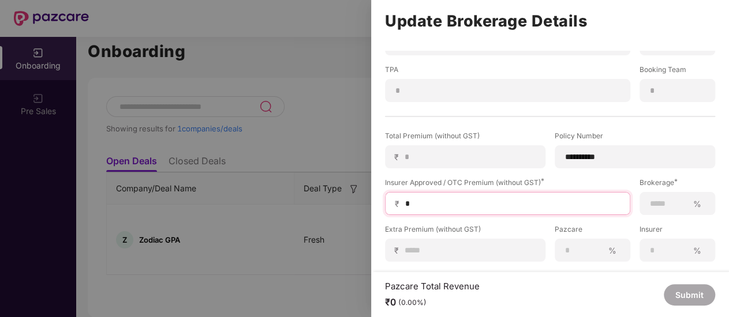
type input "**"
type input "***"
type input "****"
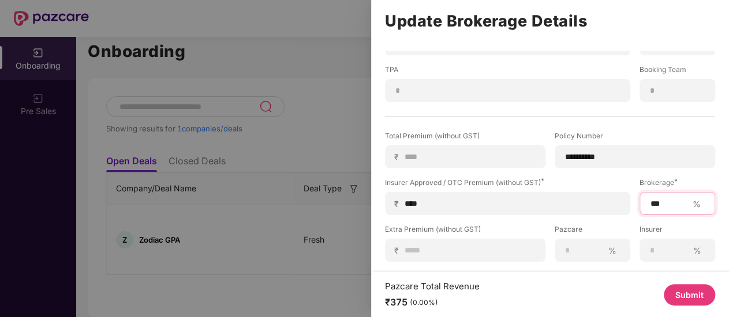
scroll to position [229, 0]
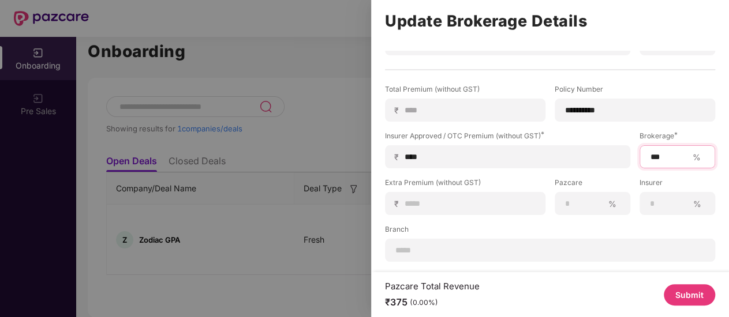
type input "***"
click at [438, 210] on div "**********" at bounding box center [549, 173] width 339 height 178
click at [440, 201] on div "₹" at bounding box center [465, 203] width 160 height 23
click at [439, 200] on input at bounding box center [470, 204] width 132 height 12
type input "*"
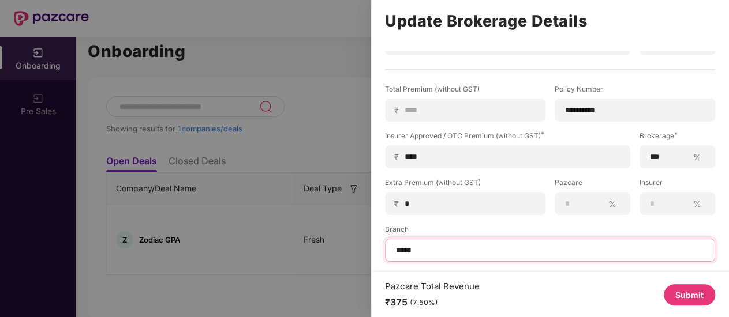
type input "*****"
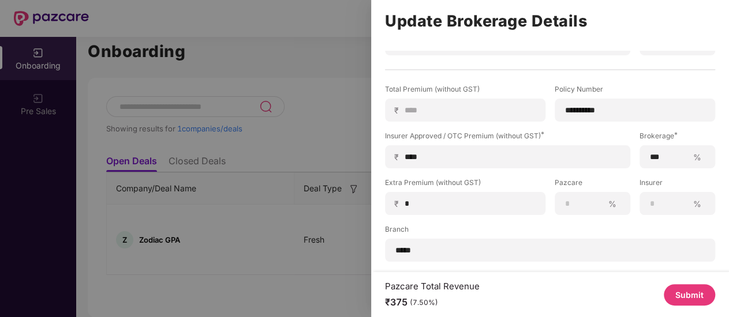
click at [671, 290] on button "Submit" at bounding box center [689, 295] width 51 height 21
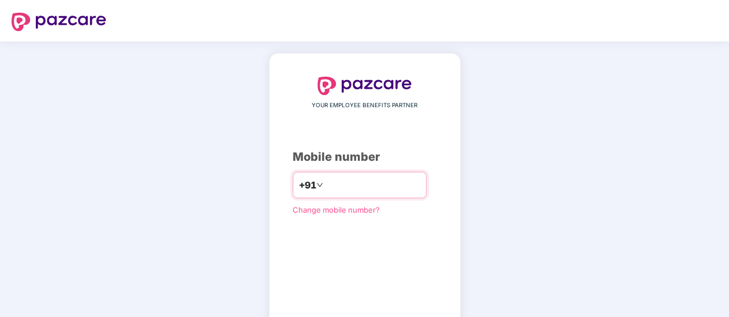
click at [346, 184] on input "number" at bounding box center [373, 185] width 95 height 18
type input "**********"
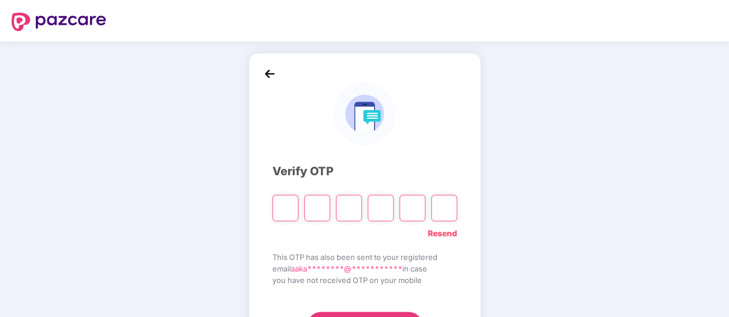
type input "*"
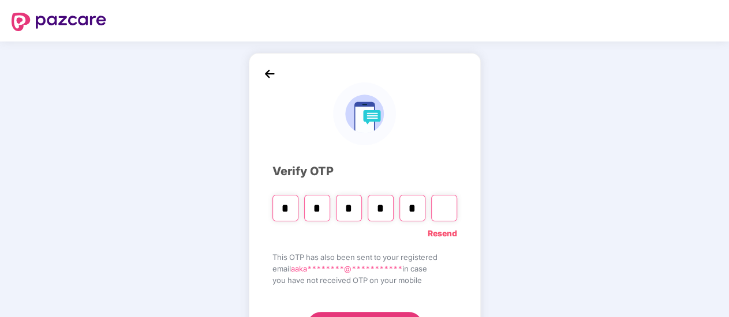
type input "*"
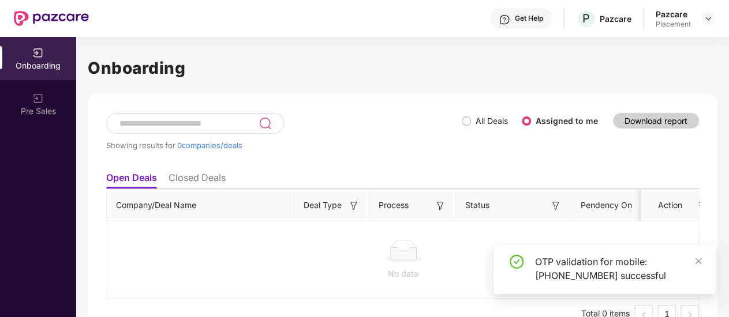
click at [376, 136] on div "Showing results for 0 companies/deals" at bounding box center [284, 139] width 356 height 53
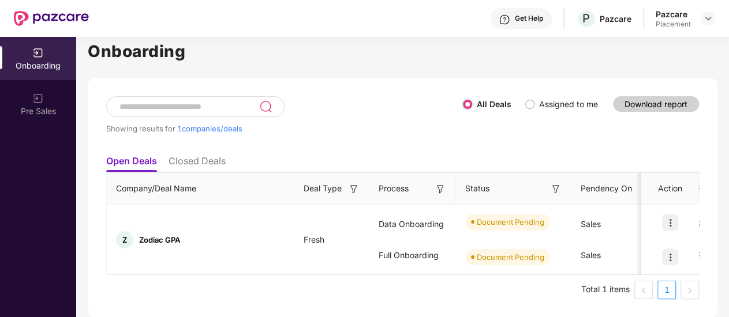
scroll to position [10, 0]
click at [369, 96] on div "Showing results for 1 companies/deals" at bounding box center [284, 122] width 357 height 53
click at [333, 99] on div "Showing results for 1 companies/deals" at bounding box center [284, 122] width 357 height 53
click at [339, 124] on div "Showing results for 1 companies/deals" at bounding box center [284, 128] width 357 height 9
click at [664, 252] on img at bounding box center [670, 257] width 16 height 16
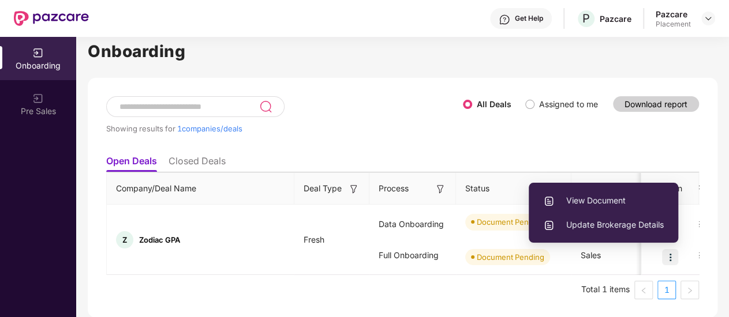
click at [312, 297] on ul "Total 1 items 1" at bounding box center [402, 290] width 593 height 18
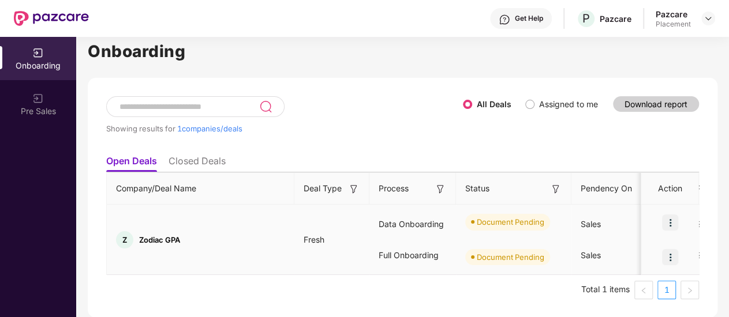
click at [670, 249] on img at bounding box center [670, 257] width 16 height 16
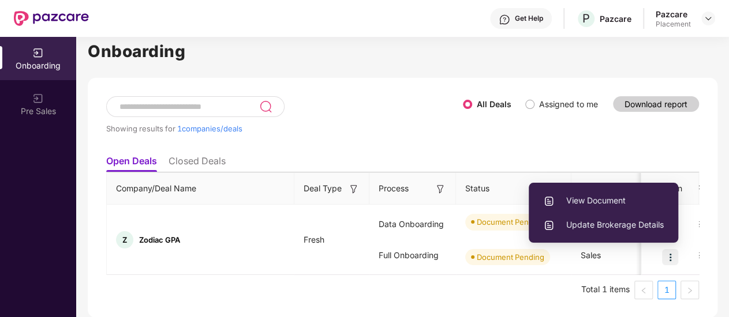
click at [664, 136] on div "Showing results for 1 companies/deals All Deals Assigned to me Download report" at bounding box center [402, 122] width 593 height 53
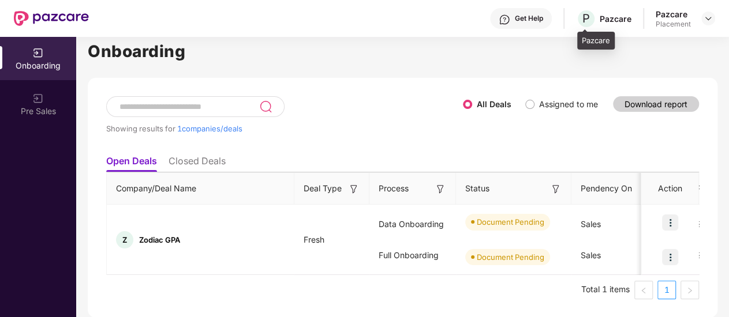
click at [603, 13] on div "Pazcare" at bounding box center [616, 18] width 32 height 11
click at [707, 14] on img at bounding box center [708, 18] width 9 height 9
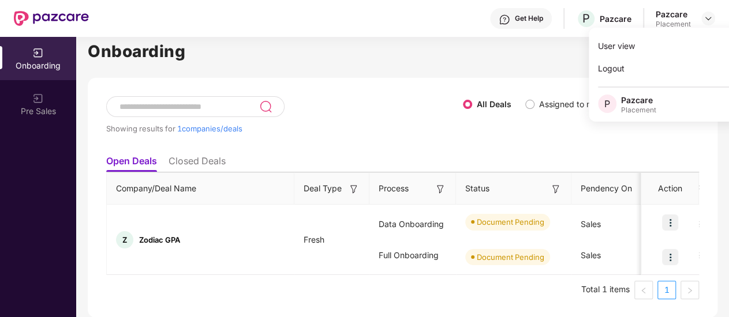
click at [361, 136] on div "Showing results for 1 companies/deals" at bounding box center [284, 122] width 357 height 53
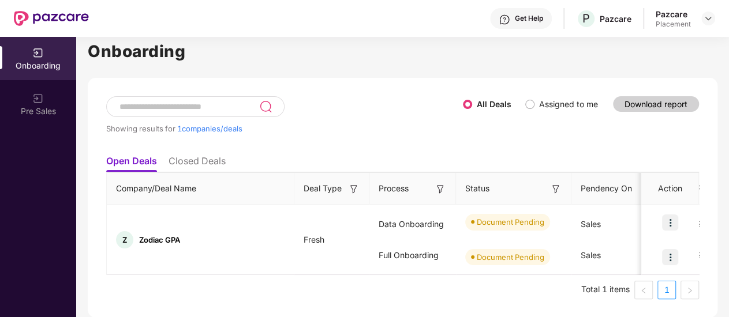
click at [402, 114] on div "Showing results for 1 companies/deals" at bounding box center [284, 122] width 357 height 53
click at [675, 215] on img at bounding box center [670, 223] width 16 height 16
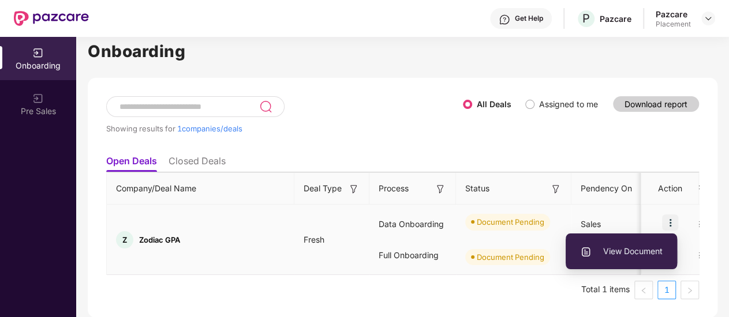
click at [641, 240] on li "View Document" at bounding box center [621, 252] width 111 height 24
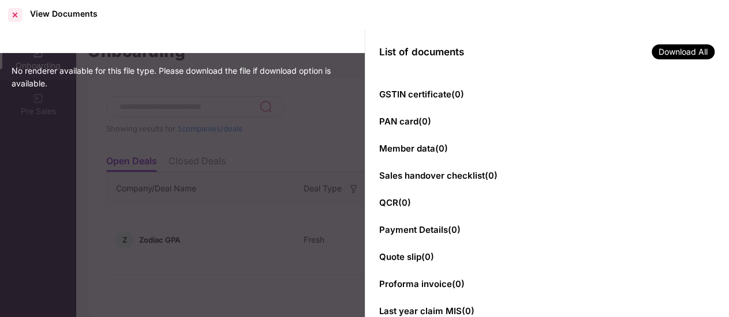
click at [14, 23] on div at bounding box center [15, 15] width 18 height 18
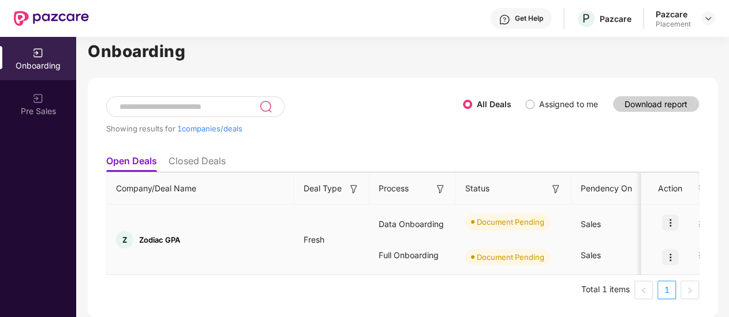
click at [670, 249] on img at bounding box center [670, 257] width 16 height 16
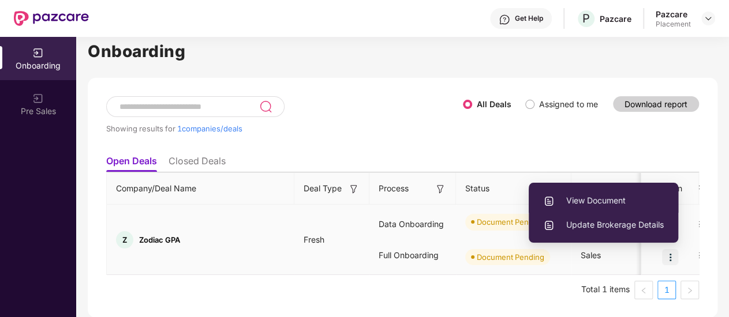
click at [607, 195] on span "View Document" at bounding box center [603, 201] width 121 height 13
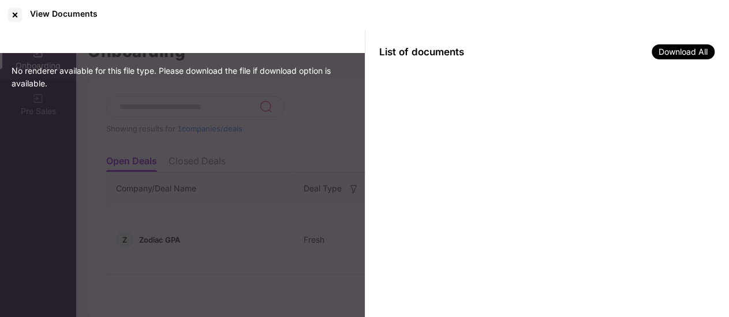
click at [597, 136] on div at bounding box center [547, 196] width 365 height 245
click at [16, 13] on div at bounding box center [15, 15] width 18 height 18
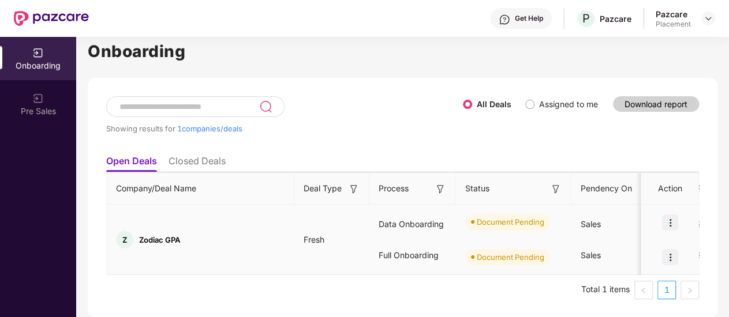
click at [672, 249] on img at bounding box center [670, 257] width 16 height 16
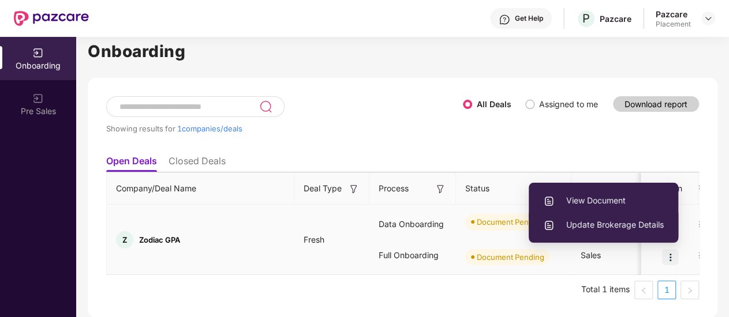
click at [596, 213] on li "Update Brokerage Details" at bounding box center [604, 225] width 150 height 24
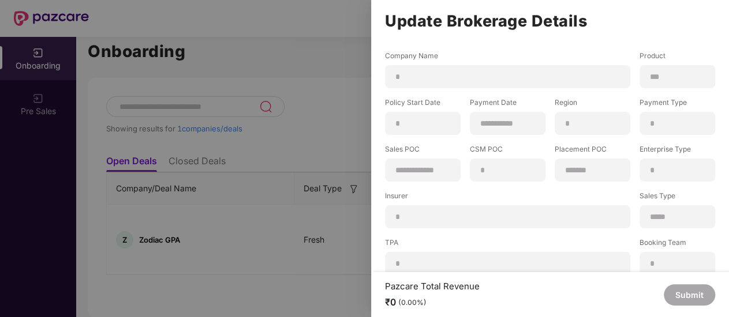
scroll to position [229, 0]
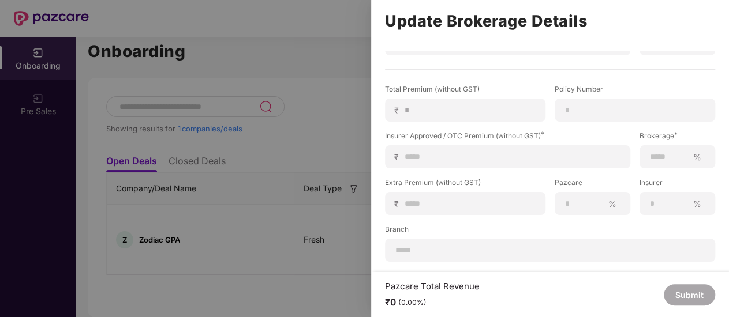
click at [189, 20] on div at bounding box center [364, 158] width 729 height 317
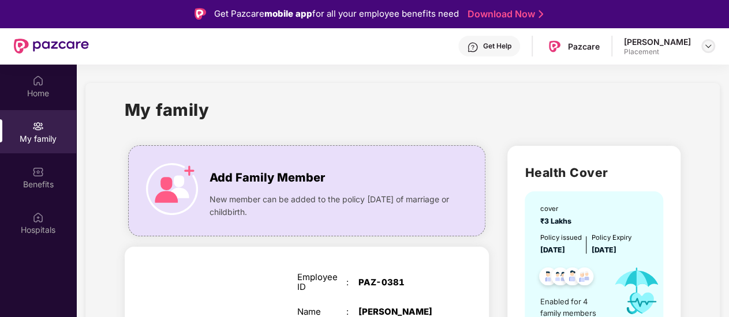
click at [707, 47] on img at bounding box center [708, 46] width 9 height 9
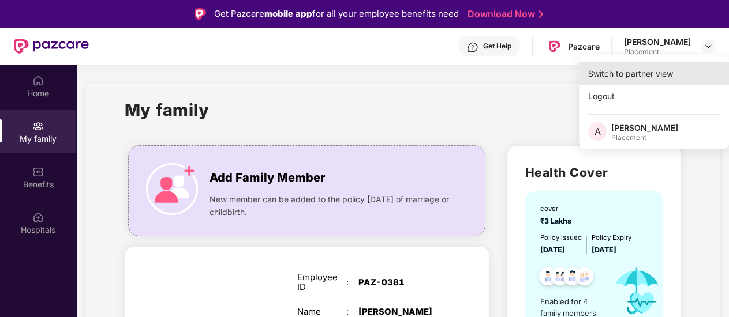
click at [654, 79] on div "Switch to partner view" at bounding box center [654, 73] width 150 height 23
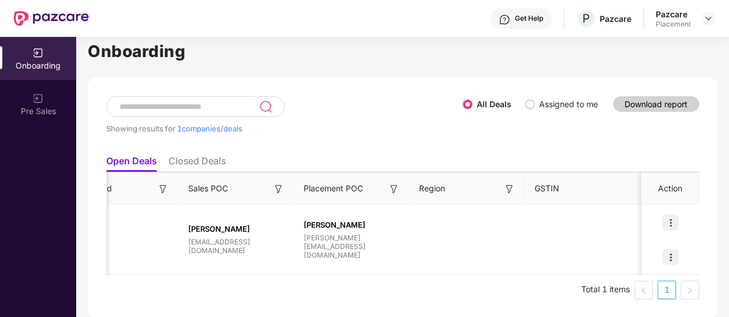
scroll to position [0, 1090]
drag, startPoint x: 244, startPoint y: 281, endPoint x: 641, endPoint y: 275, distance: 397.2
click at [641, 275] on div "Company/Deal Name Deal Type Process Status Pendency On Pendency Overall Pendenc…" at bounding box center [403, 224] width 592 height 103
click at [452, 222] on td at bounding box center [462, 240] width 115 height 70
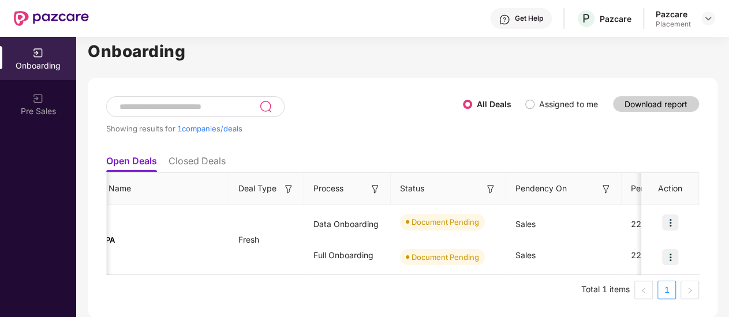
scroll to position [0, 0]
